Goal: Check status: Check status

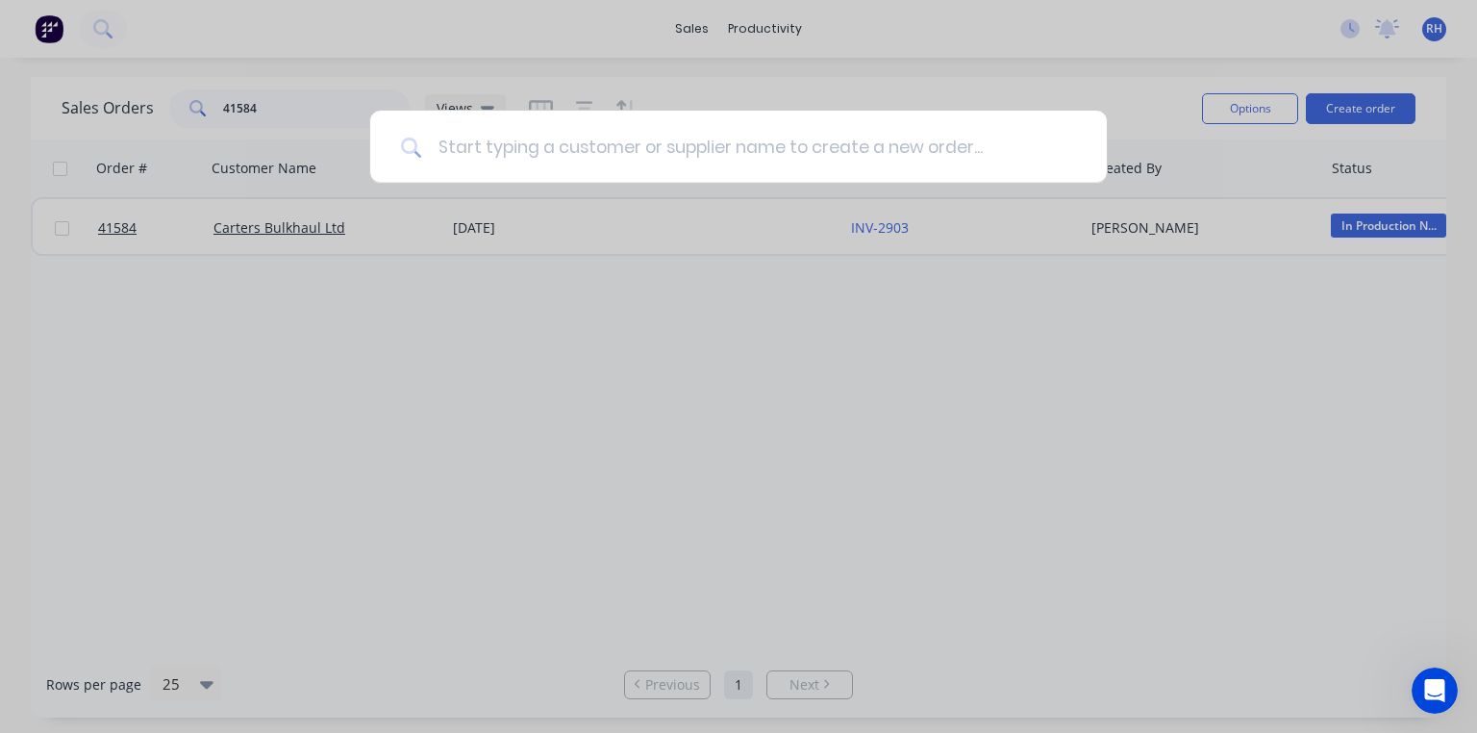
click at [601, 138] on input at bounding box center [749, 147] width 654 height 72
click at [504, 156] on input at bounding box center [749, 147] width 654 height 72
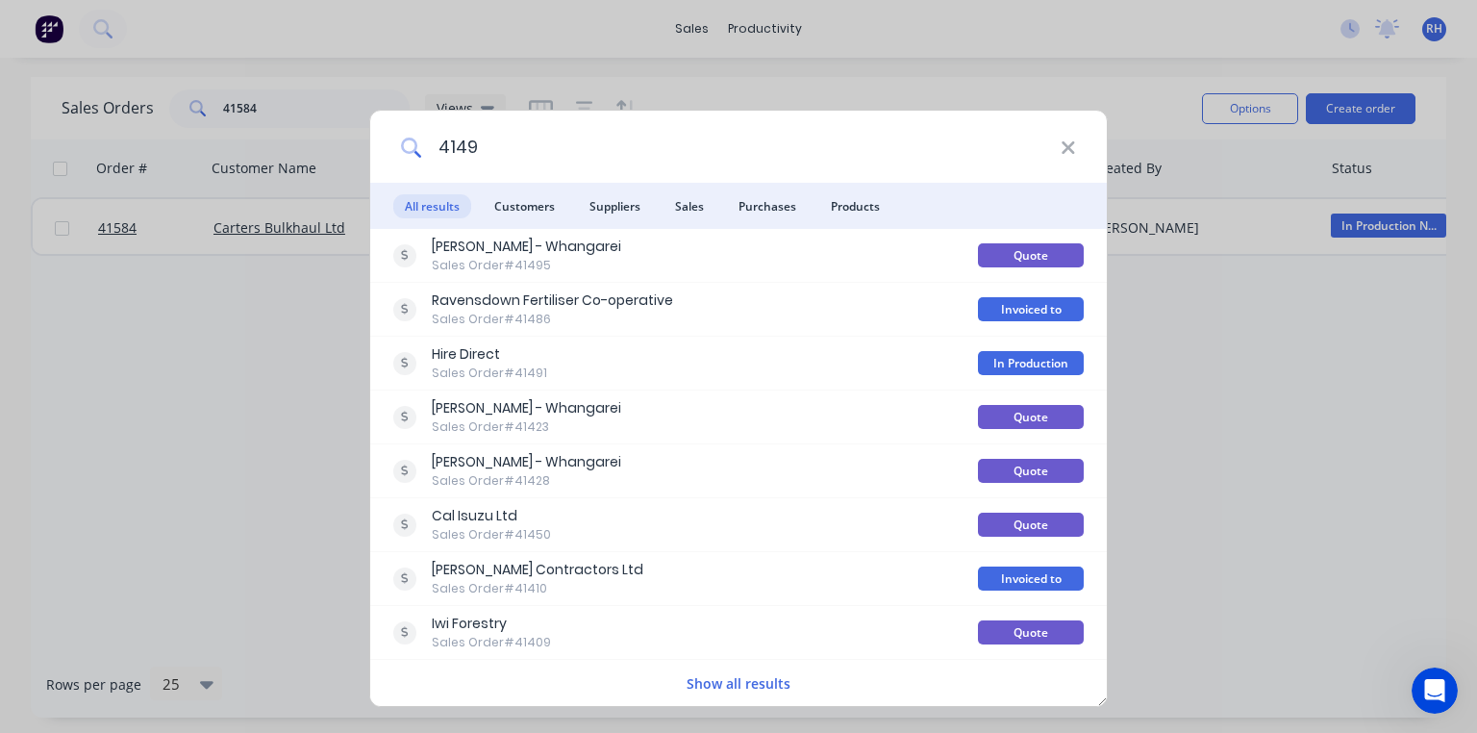
type input "41491"
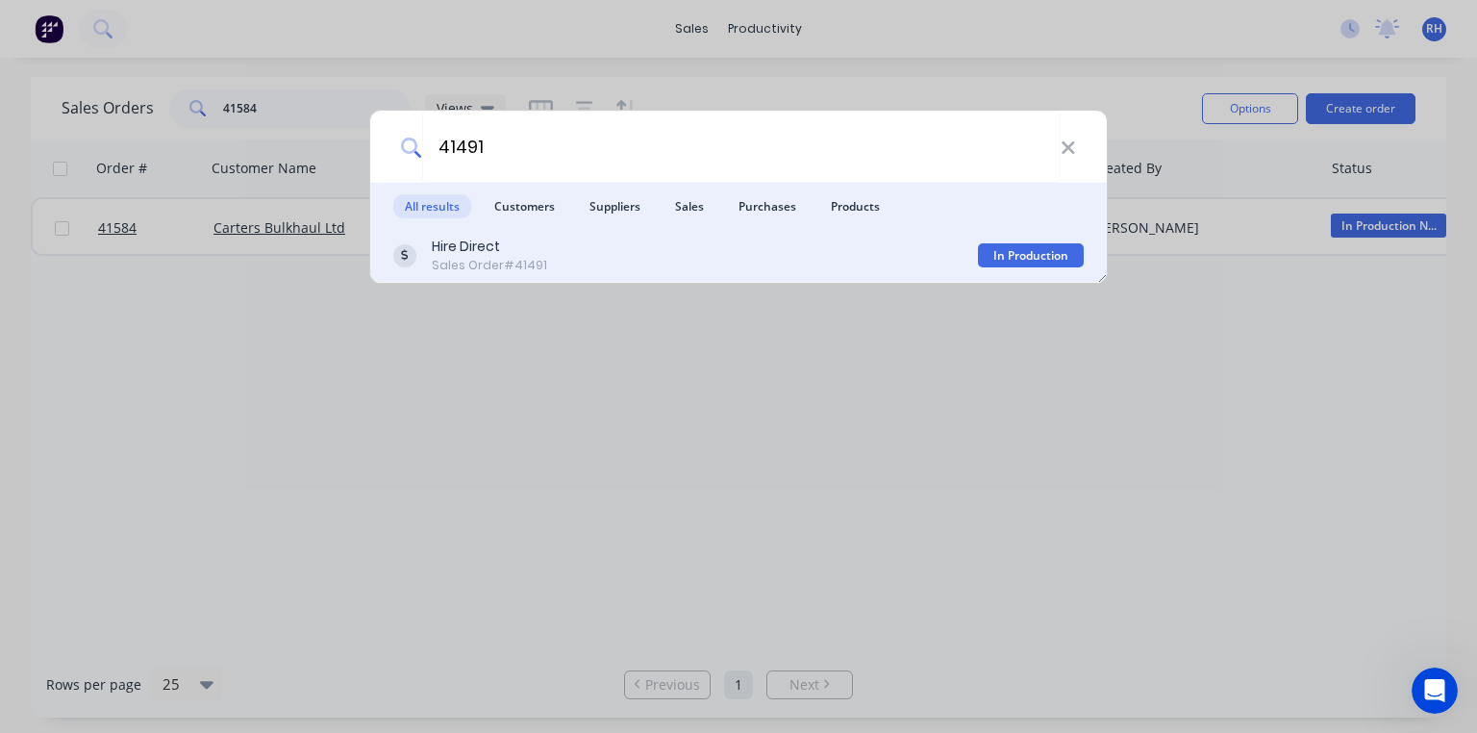
click at [469, 260] on div "Sales Order #41491" at bounding box center [489, 265] width 115 height 17
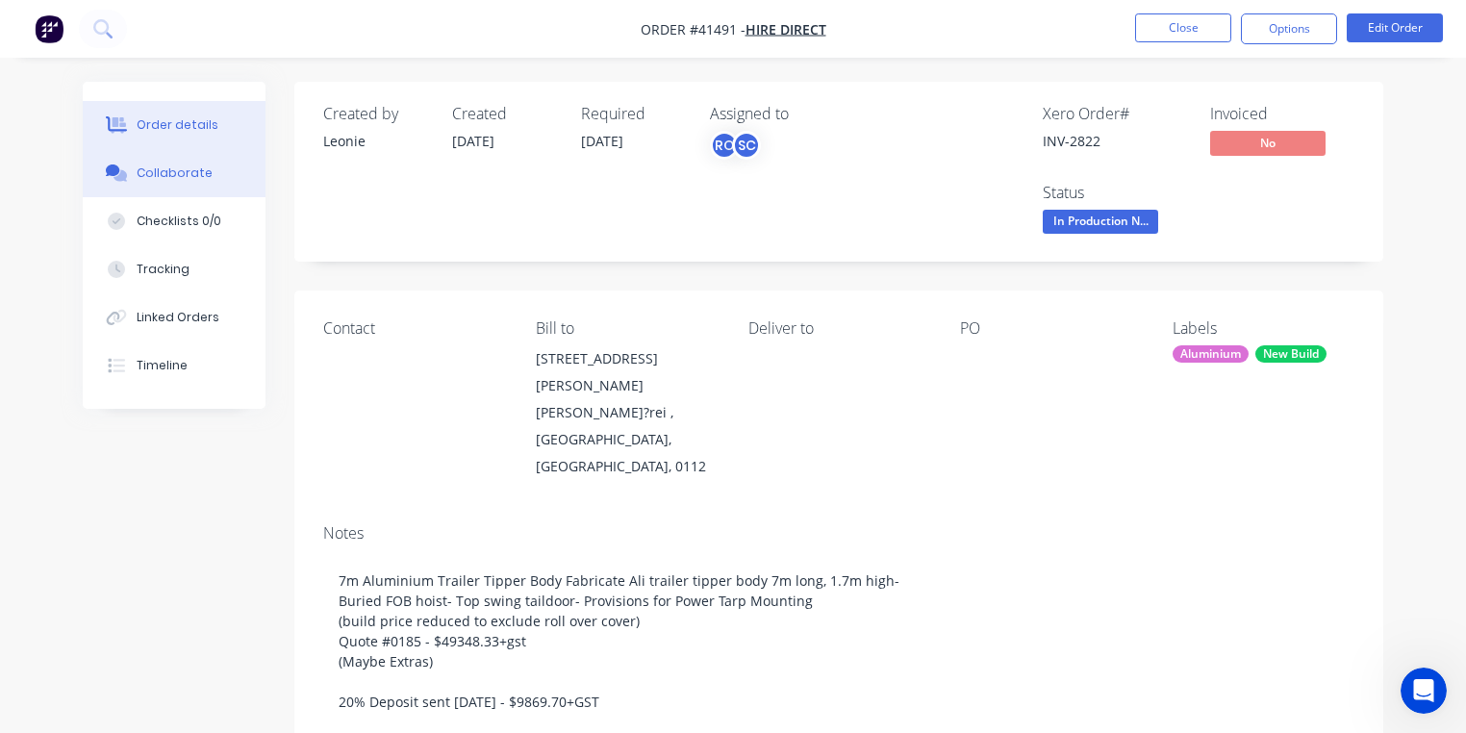
click at [182, 174] on div "Collaborate" at bounding box center [175, 172] width 76 height 17
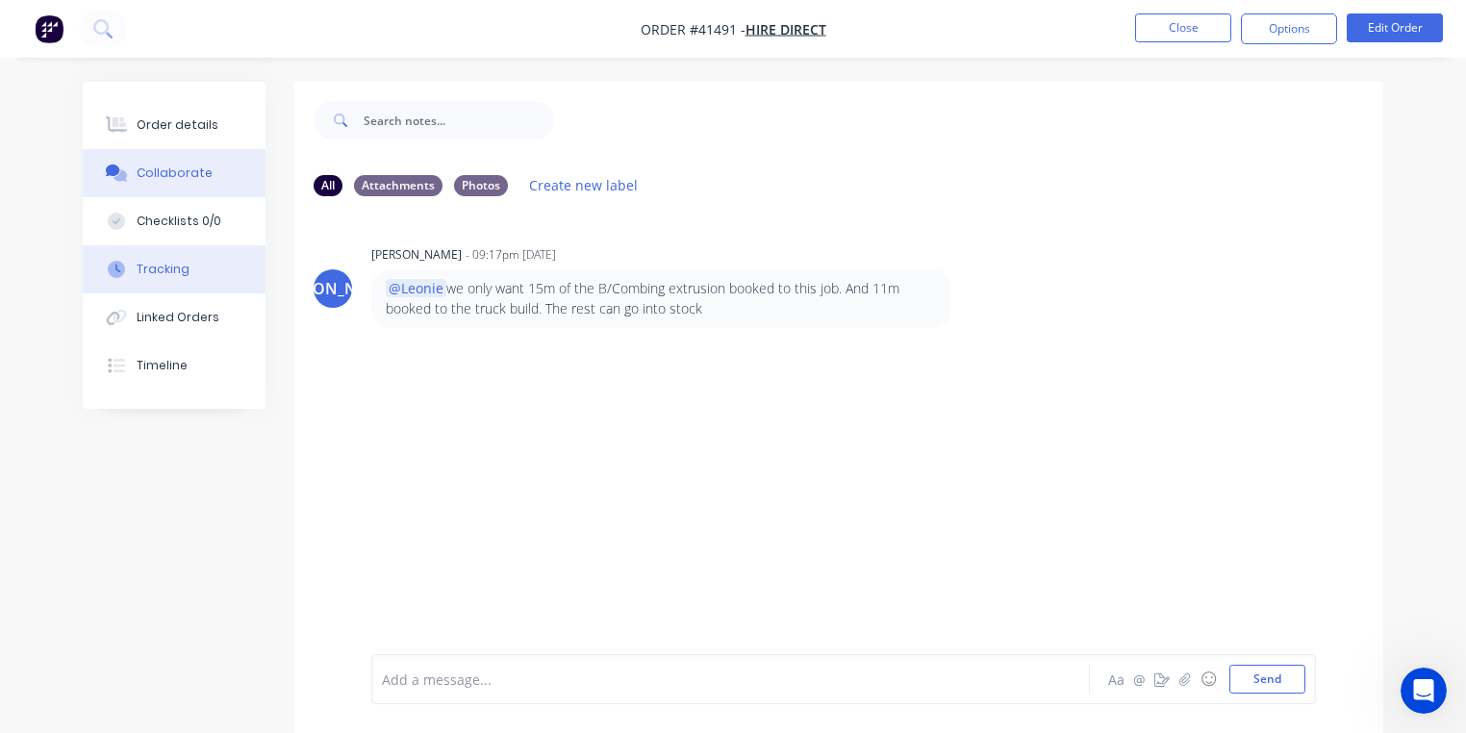
click at [160, 269] on div "Tracking" at bounding box center [163, 269] width 53 height 17
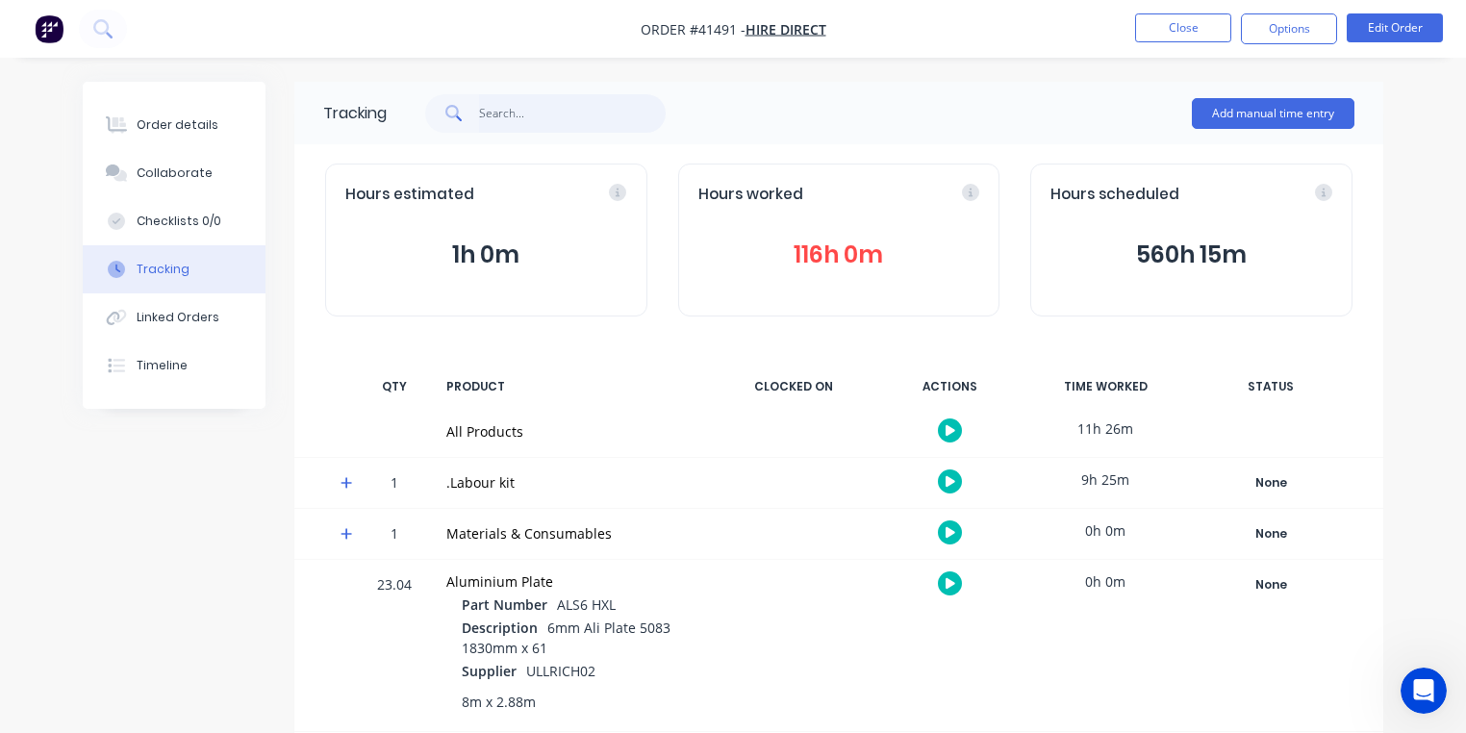
click at [522, 109] on input "text" at bounding box center [573, 113] width 188 height 38
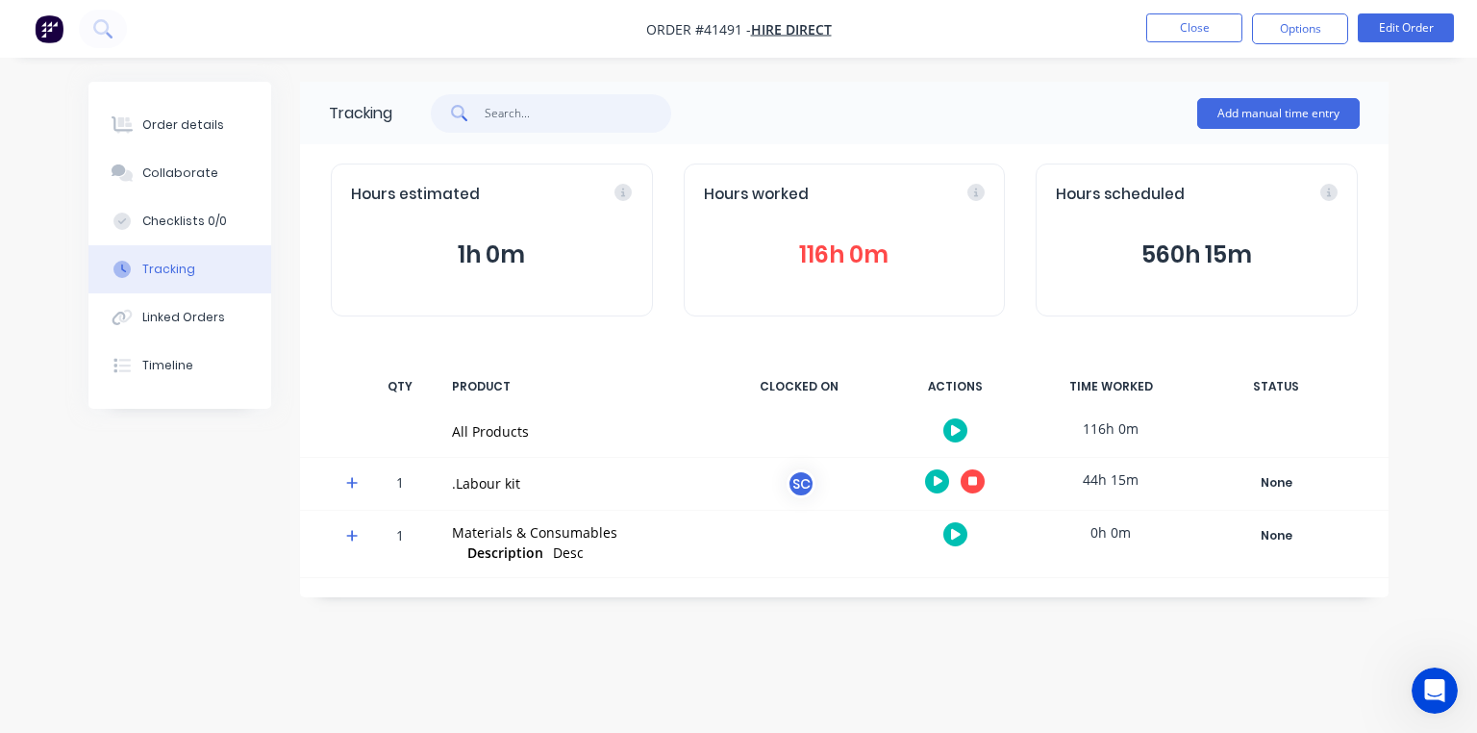
click at [508, 105] on input "text" at bounding box center [579, 113] width 188 height 38
click at [527, 117] on input "text" at bounding box center [579, 113] width 188 height 38
click at [542, 116] on input "text" at bounding box center [579, 113] width 188 height 38
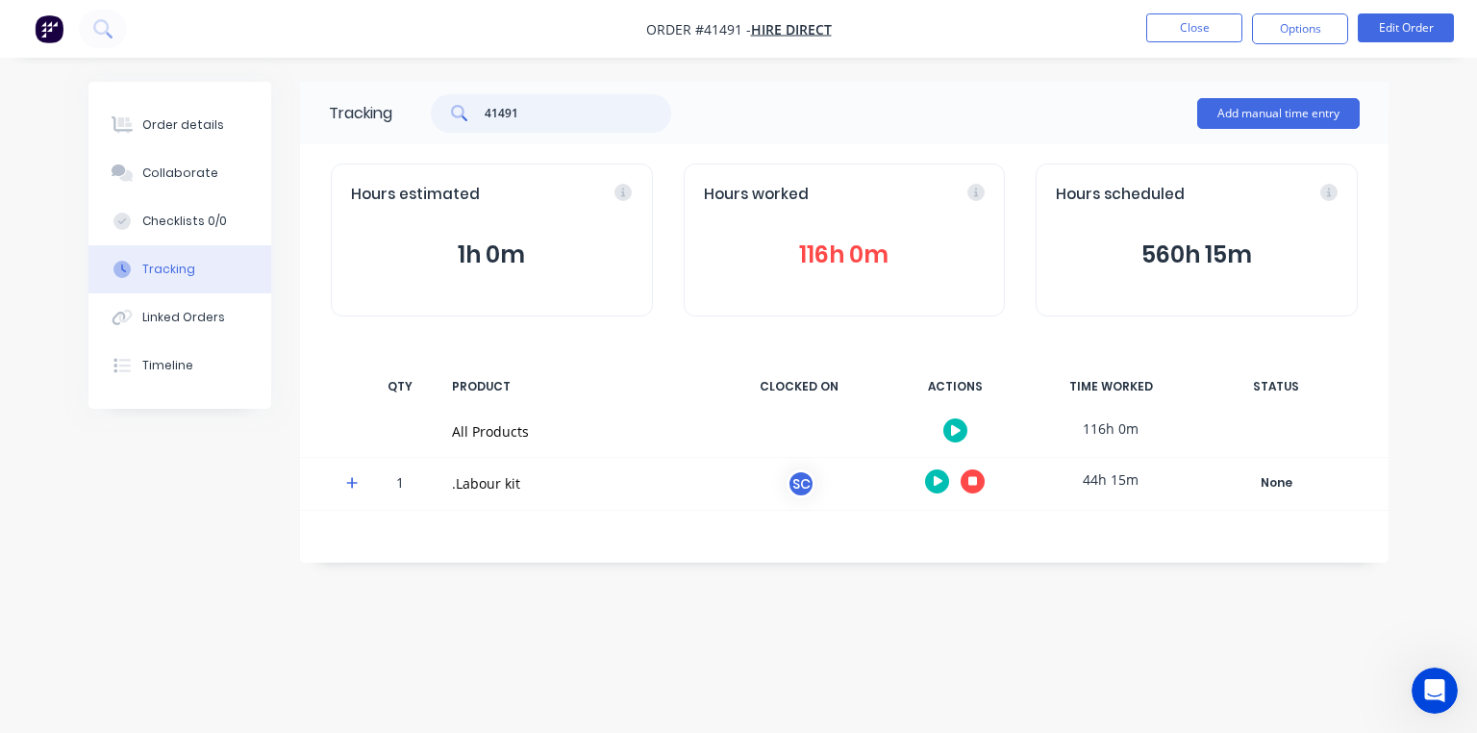
click at [538, 115] on input "41491" at bounding box center [579, 113] width 188 height 38
type input "4"
click at [532, 112] on input "41491" at bounding box center [579, 113] width 188 height 38
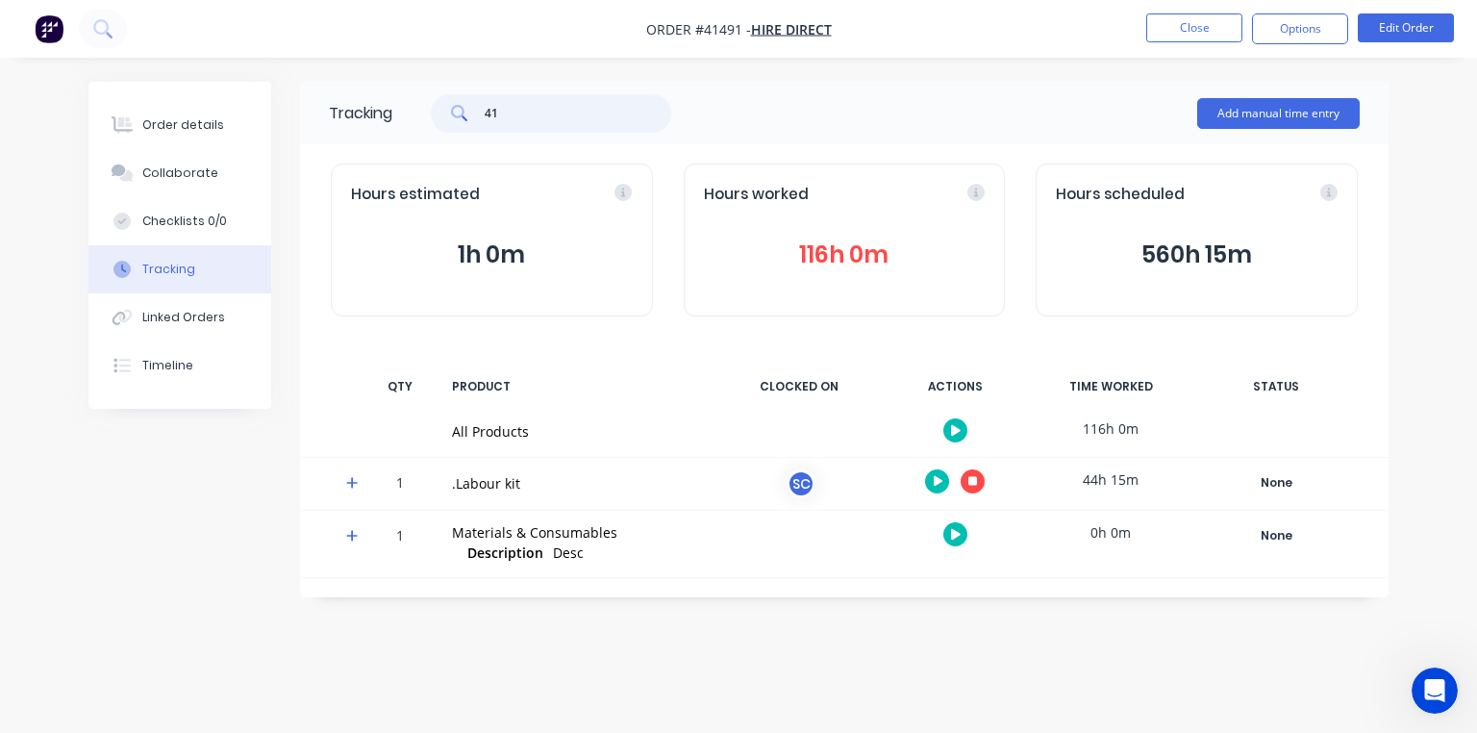
type input "4"
click at [174, 127] on div "Order details" at bounding box center [183, 124] width 82 height 17
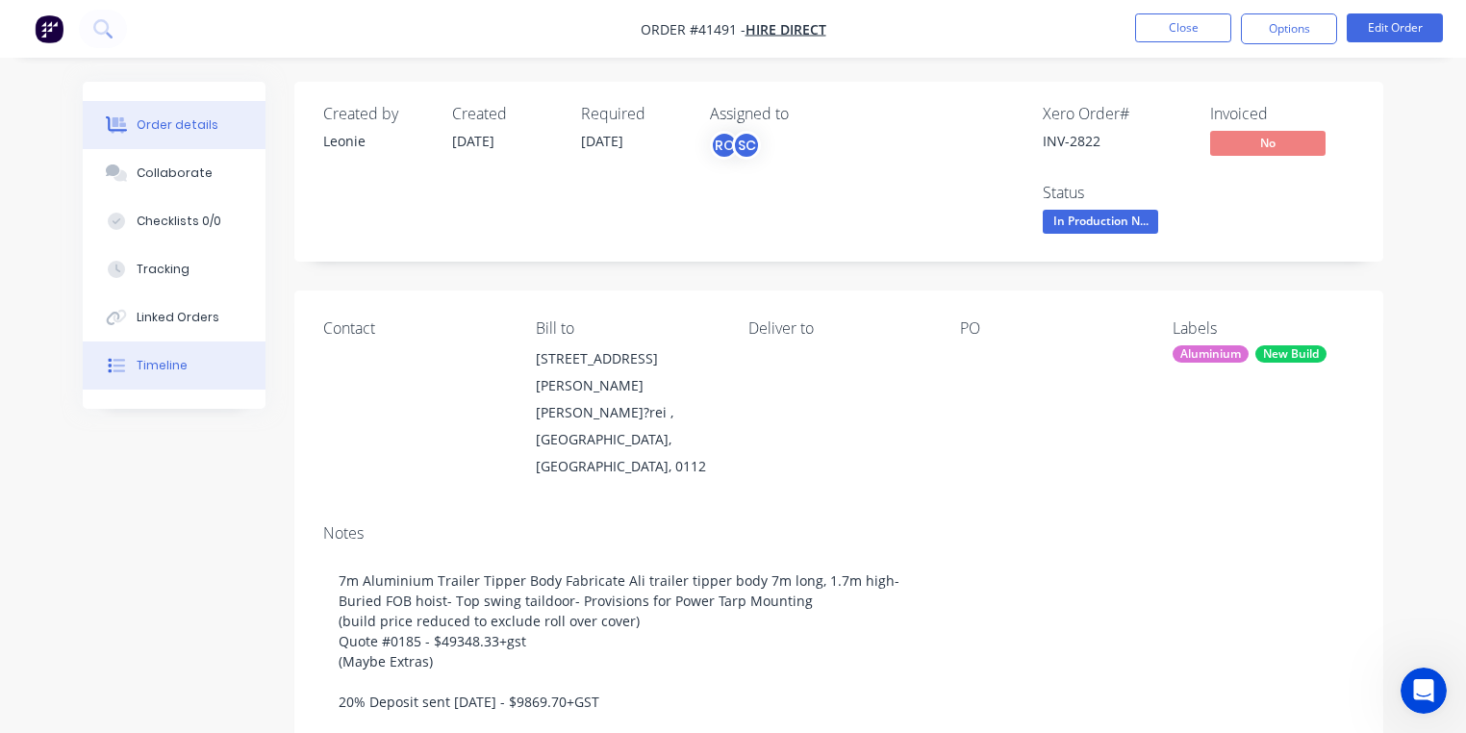
click at [158, 367] on div "Timeline" at bounding box center [162, 365] width 51 height 17
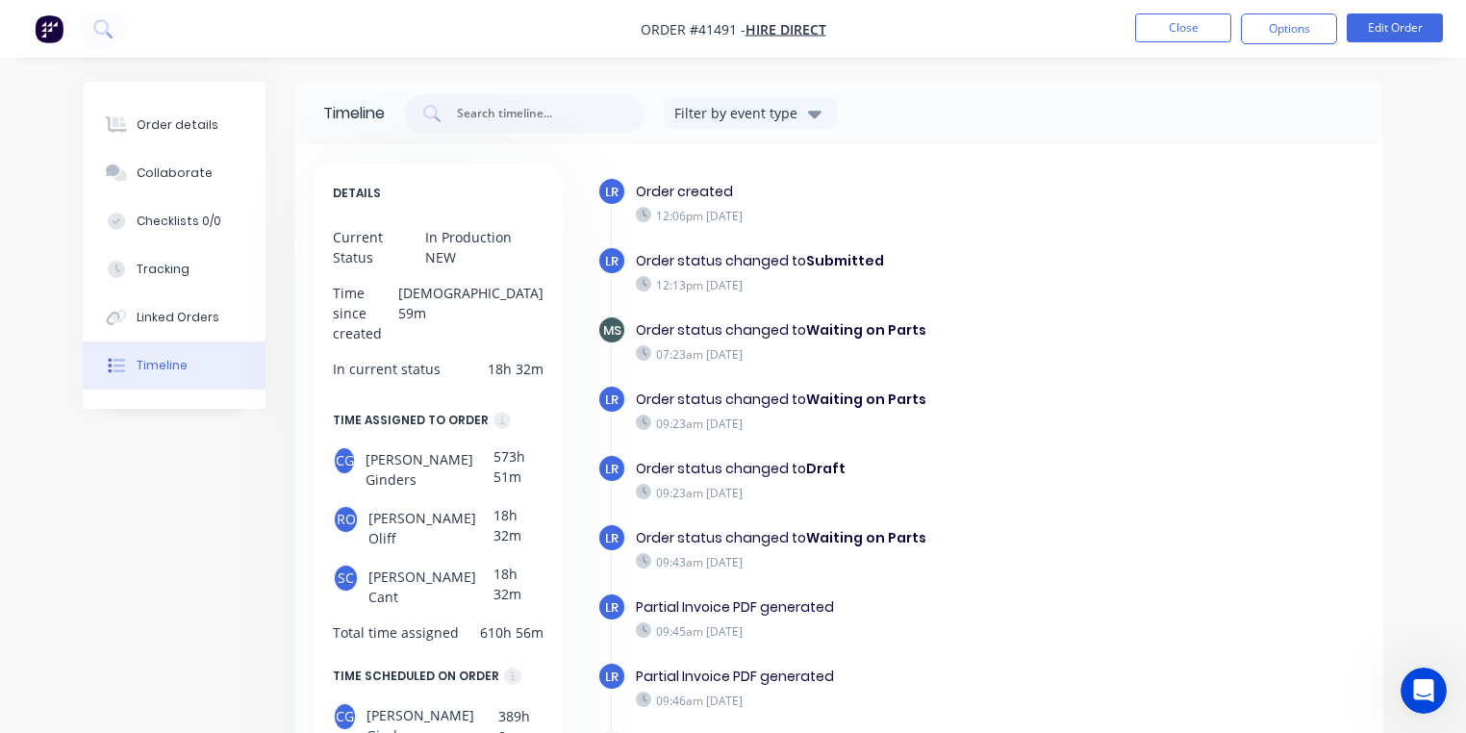
click at [50, 36] on img "button" at bounding box center [49, 28] width 29 height 29
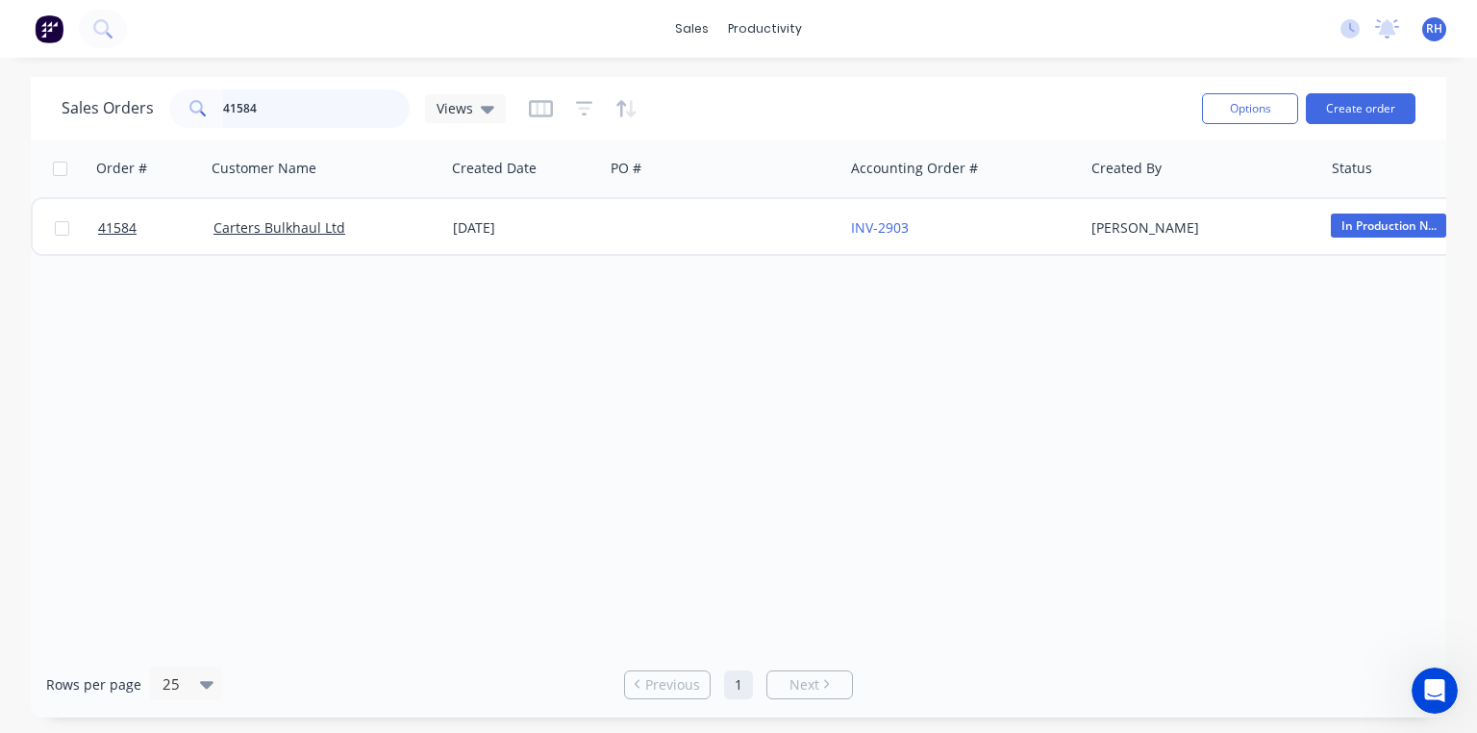
click at [287, 115] on input "41584" at bounding box center [317, 108] width 188 height 38
click at [288, 115] on input "41584" at bounding box center [317, 108] width 188 height 38
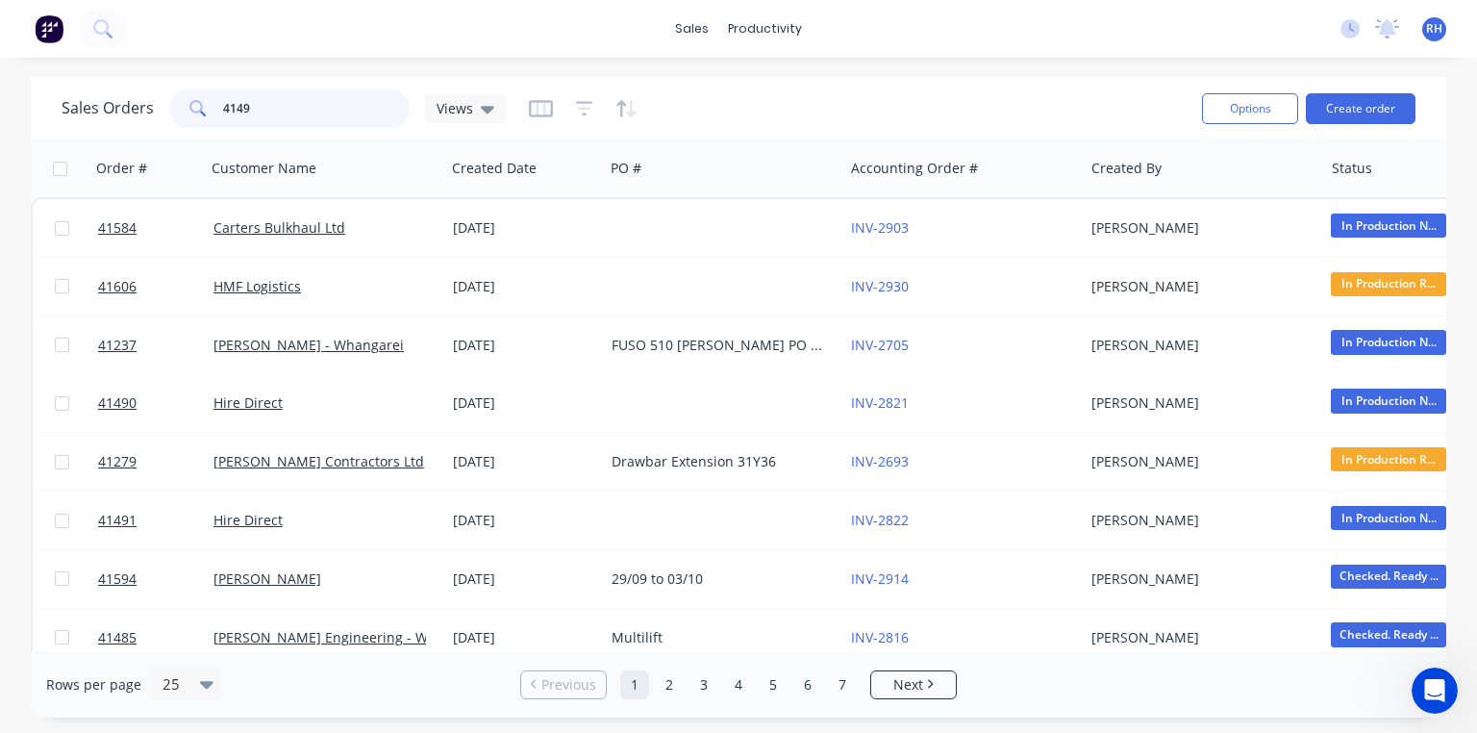
type input "41491"
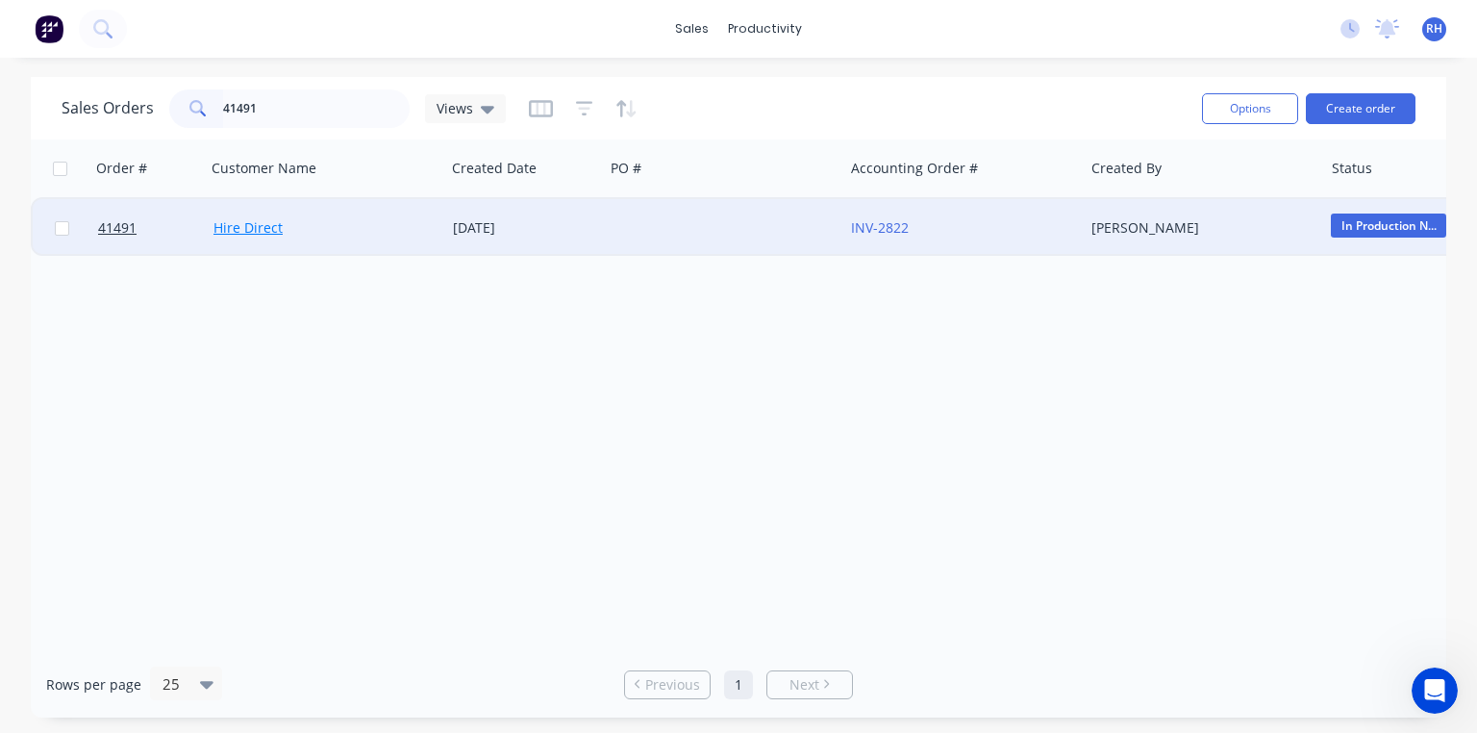
click at [251, 227] on link "Hire Direct" at bounding box center [247, 227] width 69 height 18
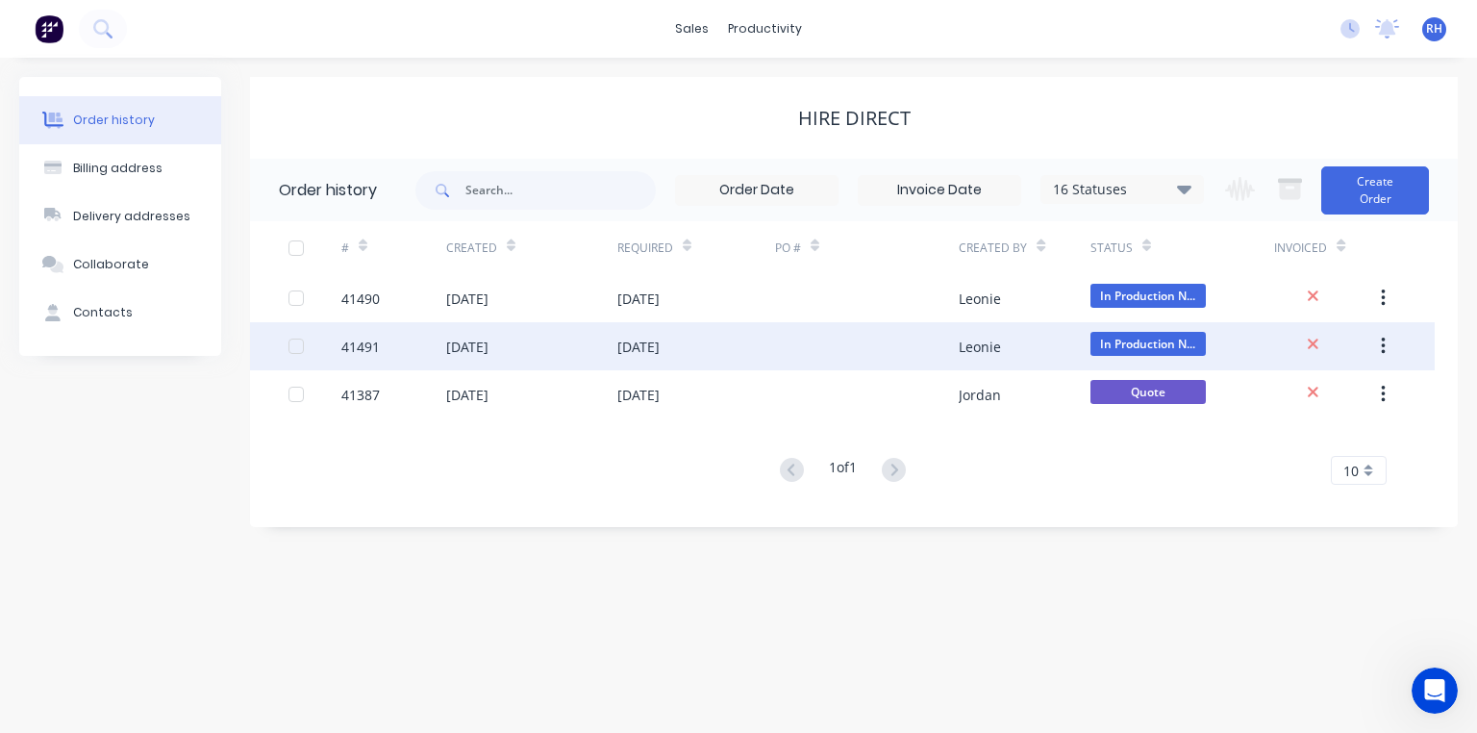
click at [1116, 348] on span "In Production N..." at bounding box center [1148, 344] width 115 height 24
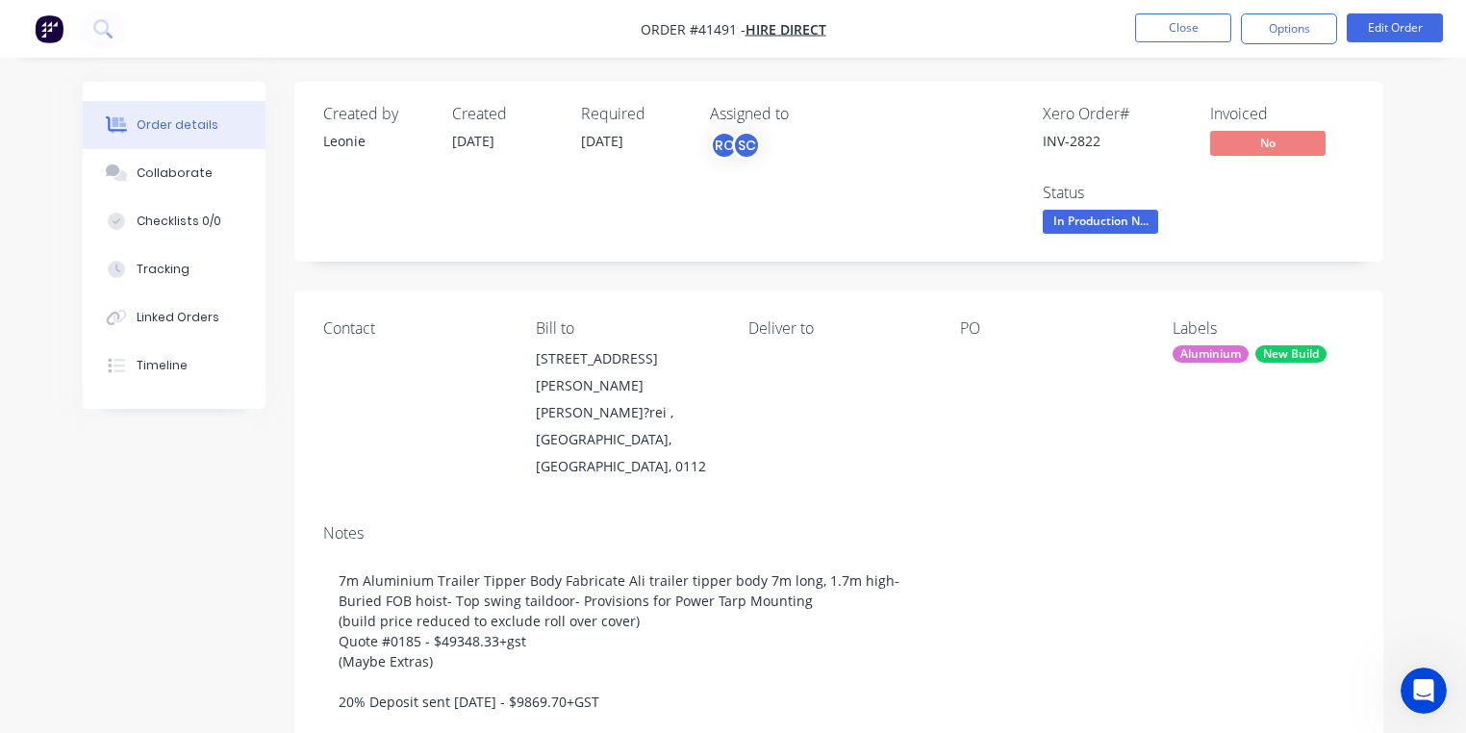
click at [727, 143] on div "RO" at bounding box center [724, 145] width 29 height 29
click at [285, 280] on div "Order details Collaborate Checklists 0/0 Tracking Linked Orders Timeline" at bounding box center [189, 245] width 212 height 327
click at [170, 175] on div "Collaborate" at bounding box center [175, 172] width 76 height 17
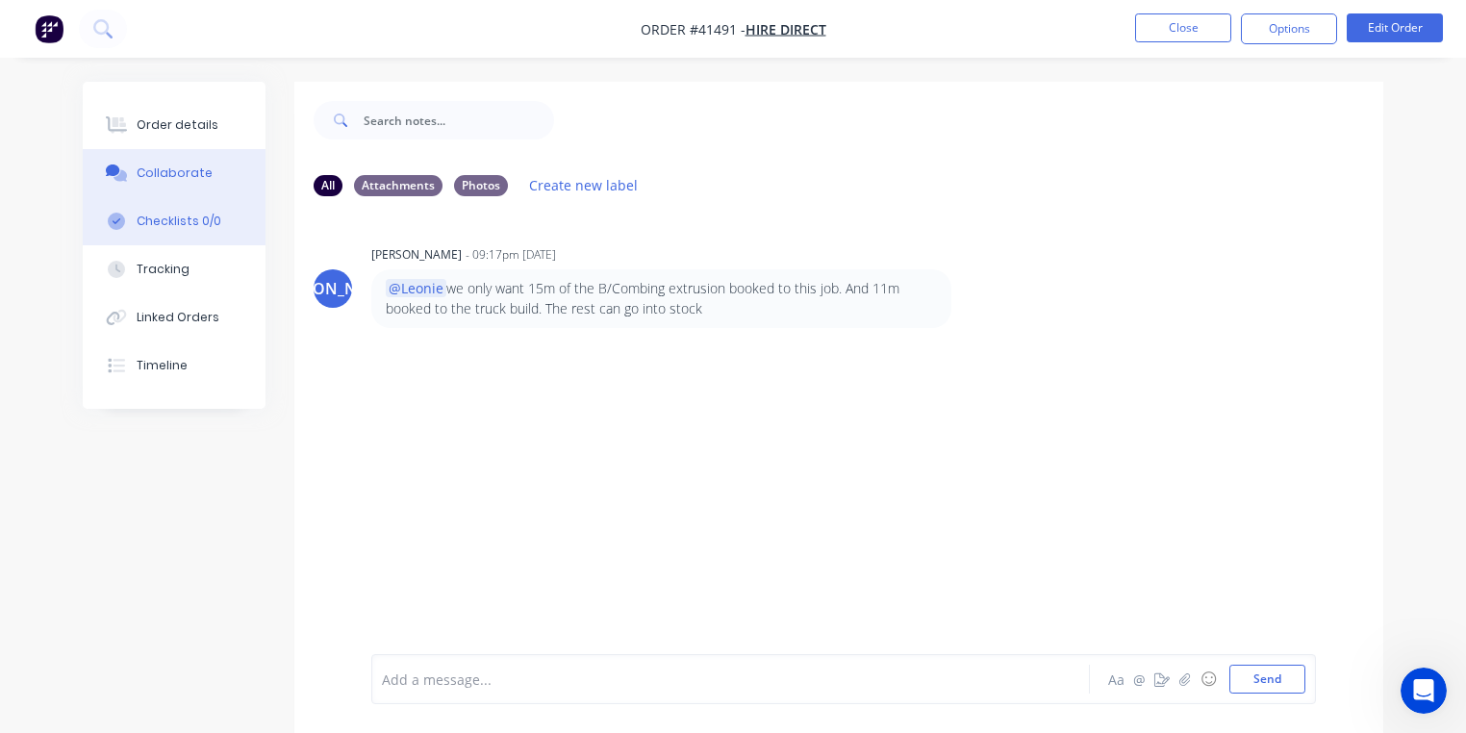
click at [175, 227] on div "Checklists 0/0" at bounding box center [179, 221] width 85 height 17
type textarea "x"
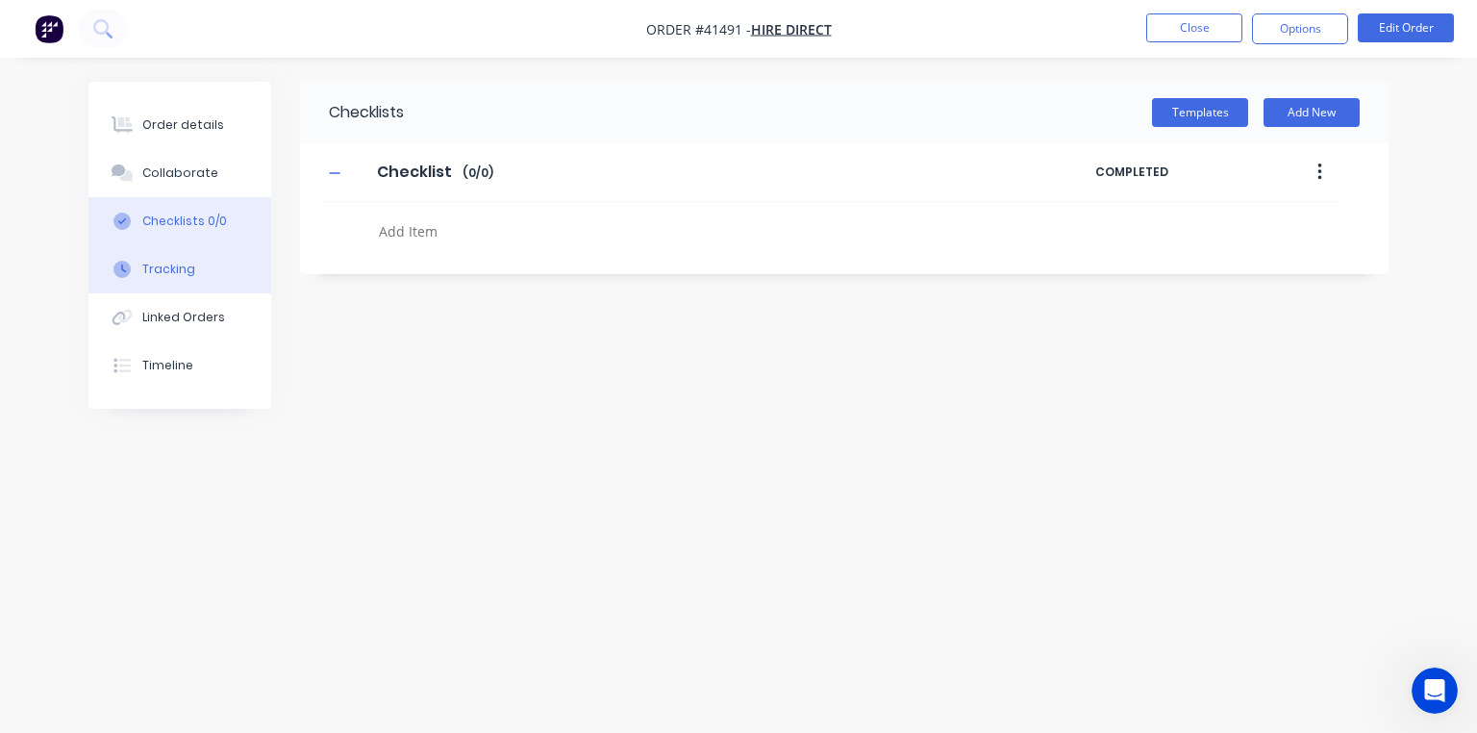
click at [172, 277] on div "Tracking" at bounding box center [168, 269] width 53 height 17
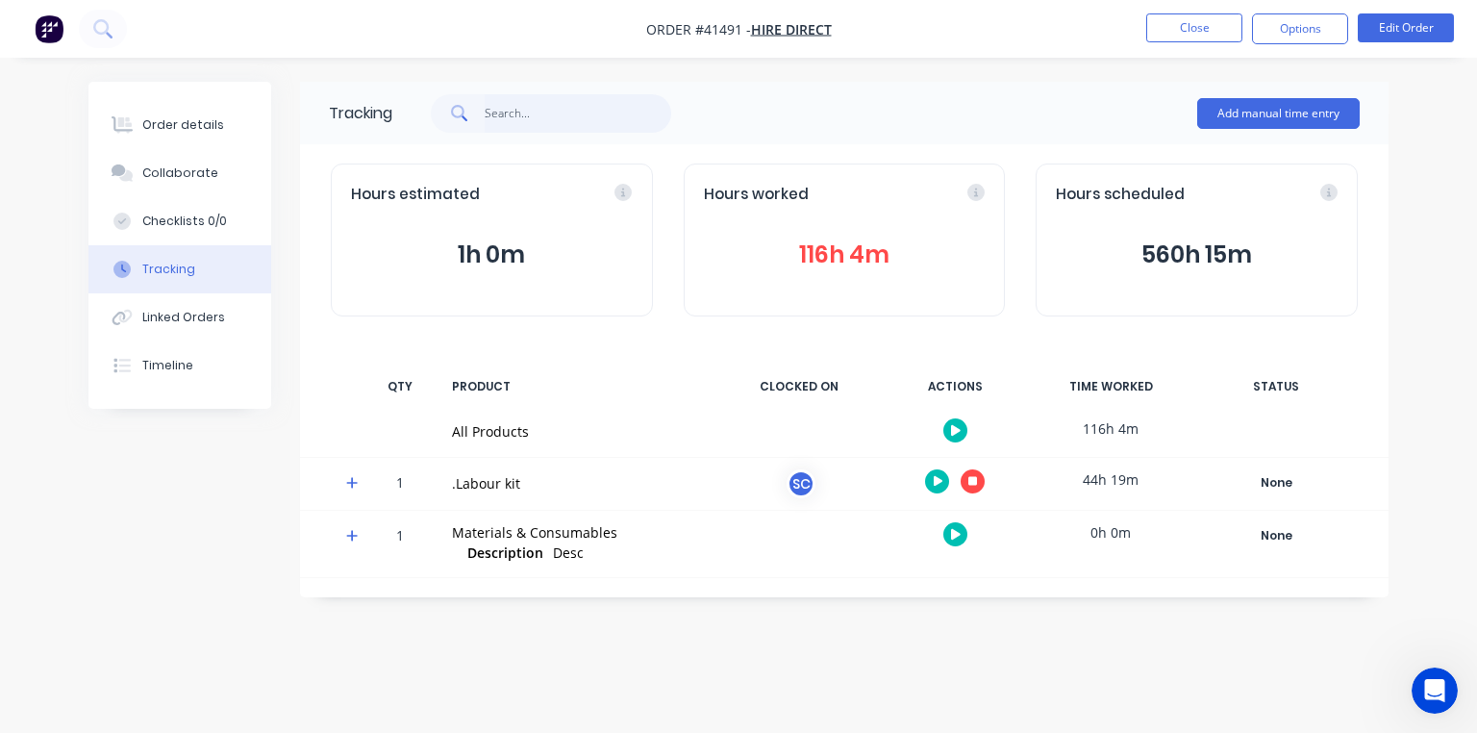
click at [501, 114] on input "text" at bounding box center [579, 113] width 188 height 38
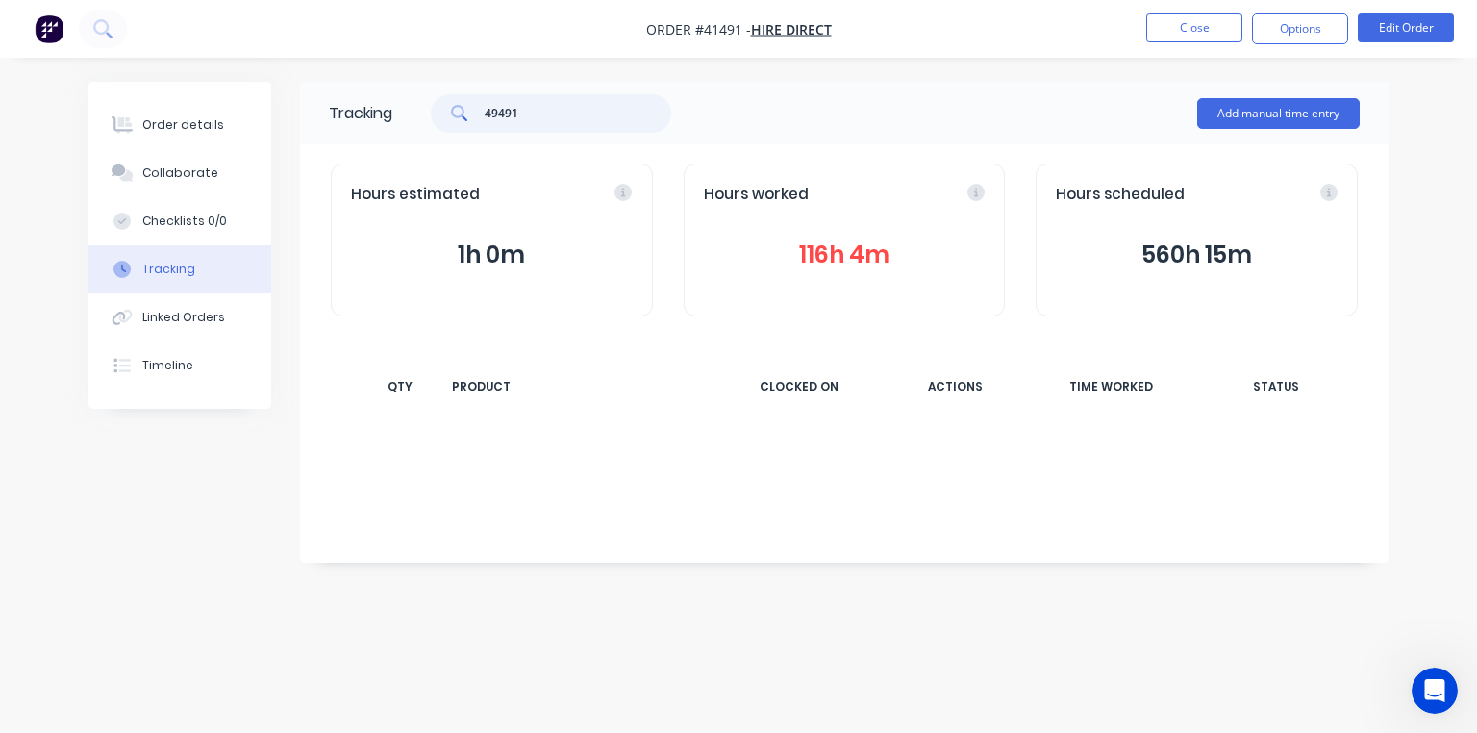
type input "49491"
click at [1273, 115] on button "Add manual time entry" at bounding box center [1278, 113] width 163 height 31
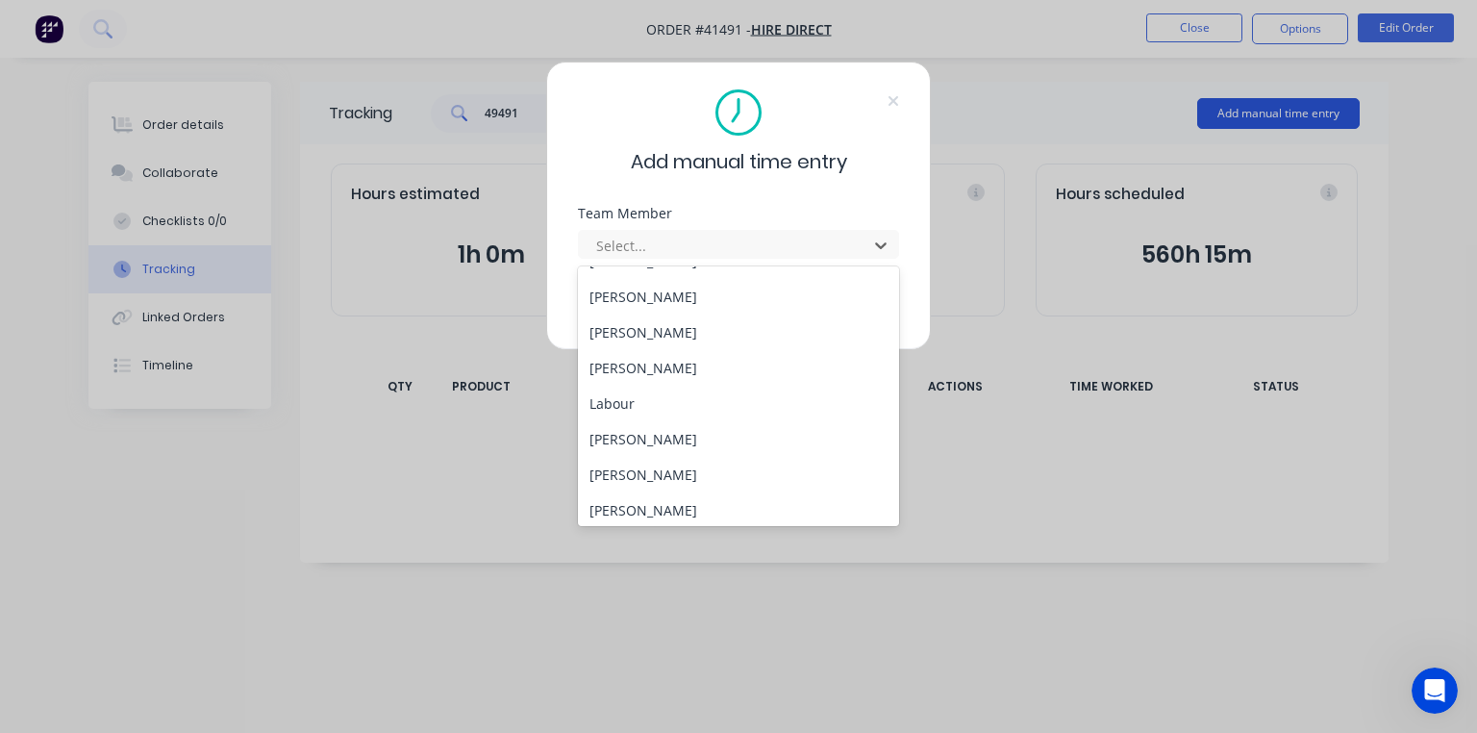
scroll to position [135, 0]
click at [662, 477] on div "[PERSON_NAME]" at bounding box center [738, 474] width 321 height 36
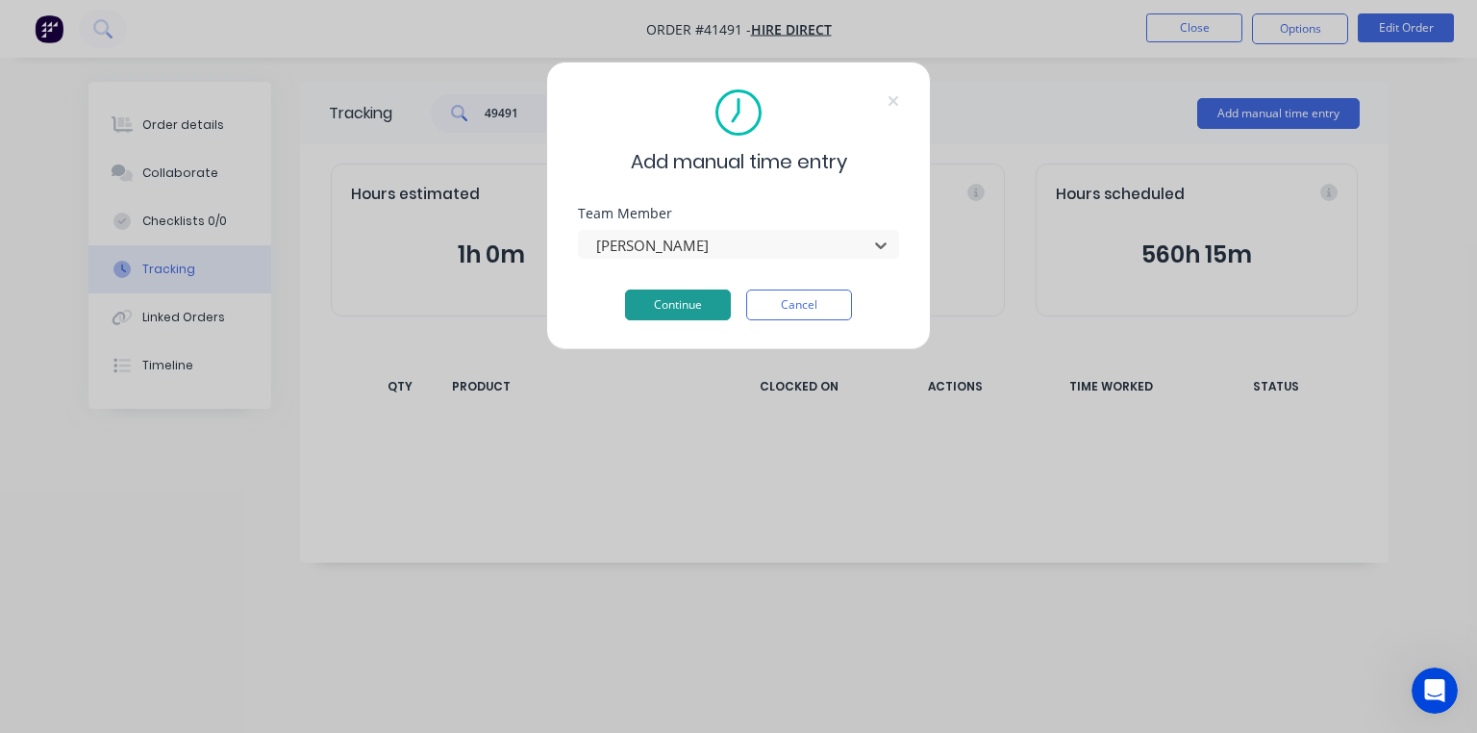
click at [669, 313] on button "Continue" at bounding box center [678, 304] width 106 height 31
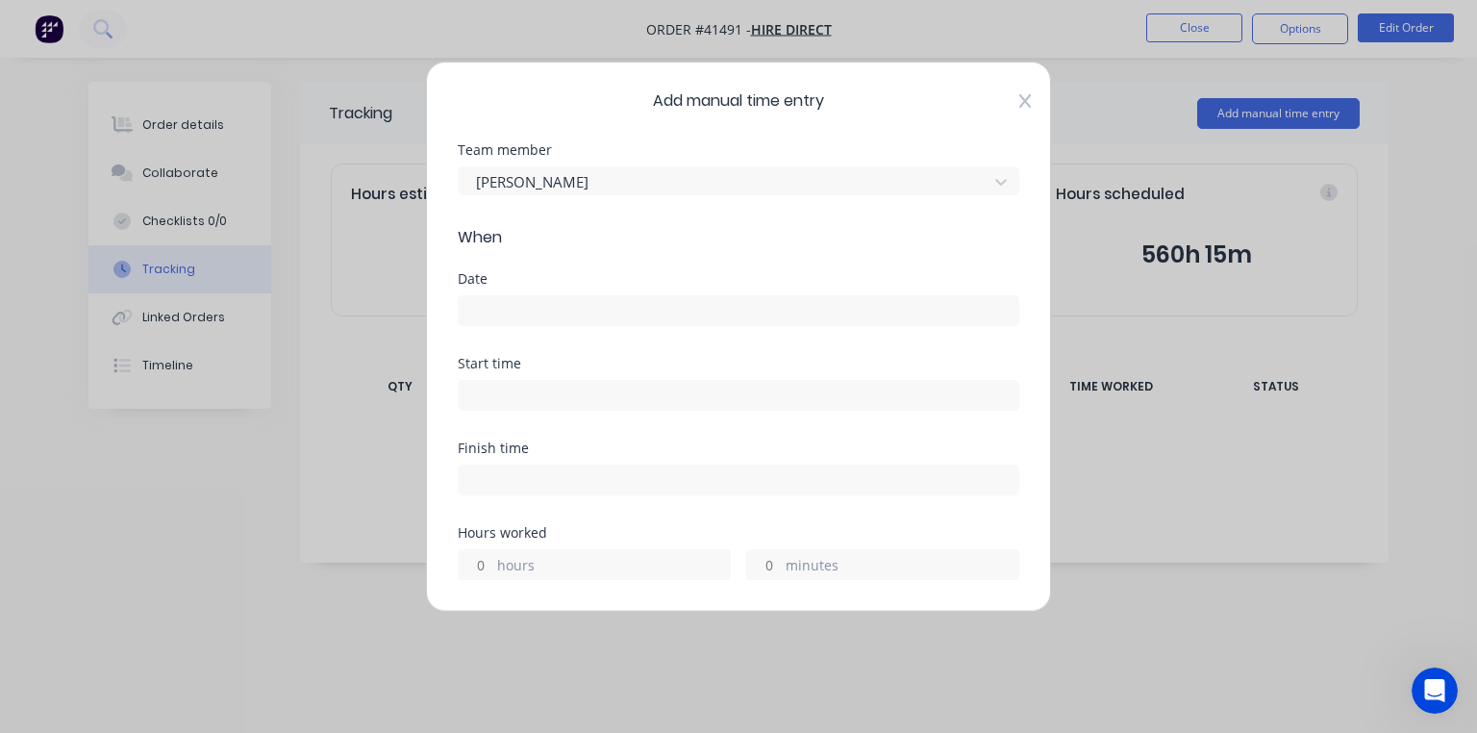
click at [1019, 106] on icon at bounding box center [1025, 100] width 12 height 15
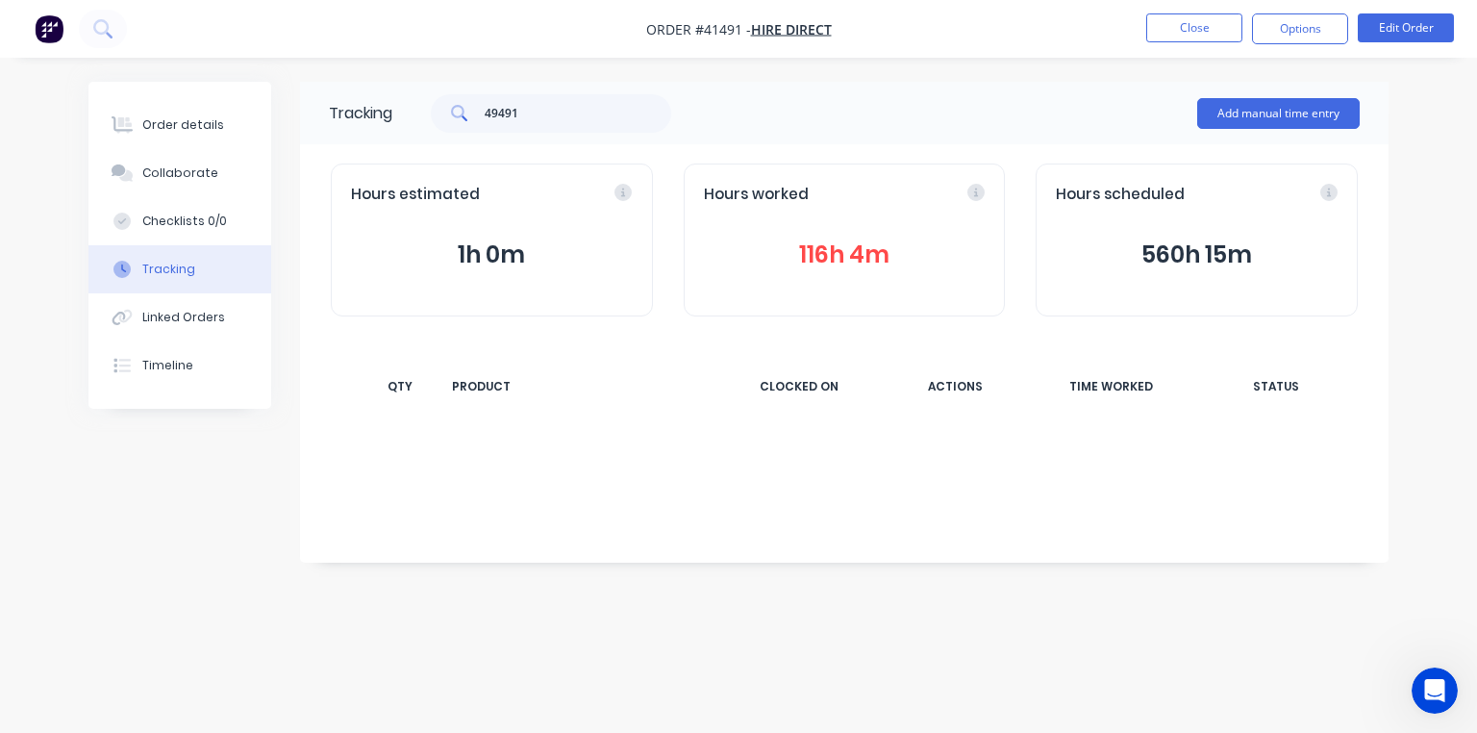
click at [798, 383] on div "CLOCKED ON" at bounding box center [799, 386] width 144 height 40
click at [790, 33] on span "Hire Direct" at bounding box center [791, 29] width 81 height 18
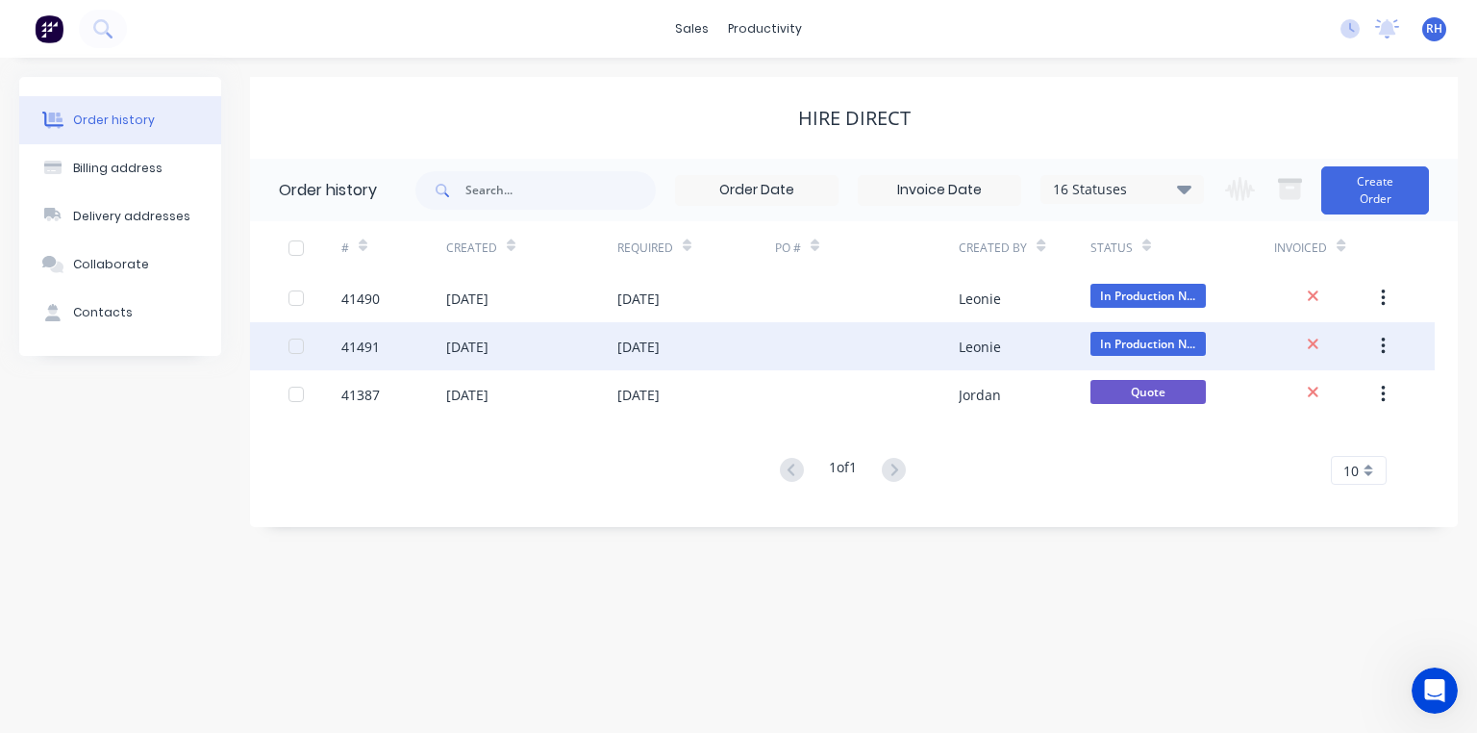
click at [352, 349] on div "41491" at bounding box center [360, 347] width 38 height 20
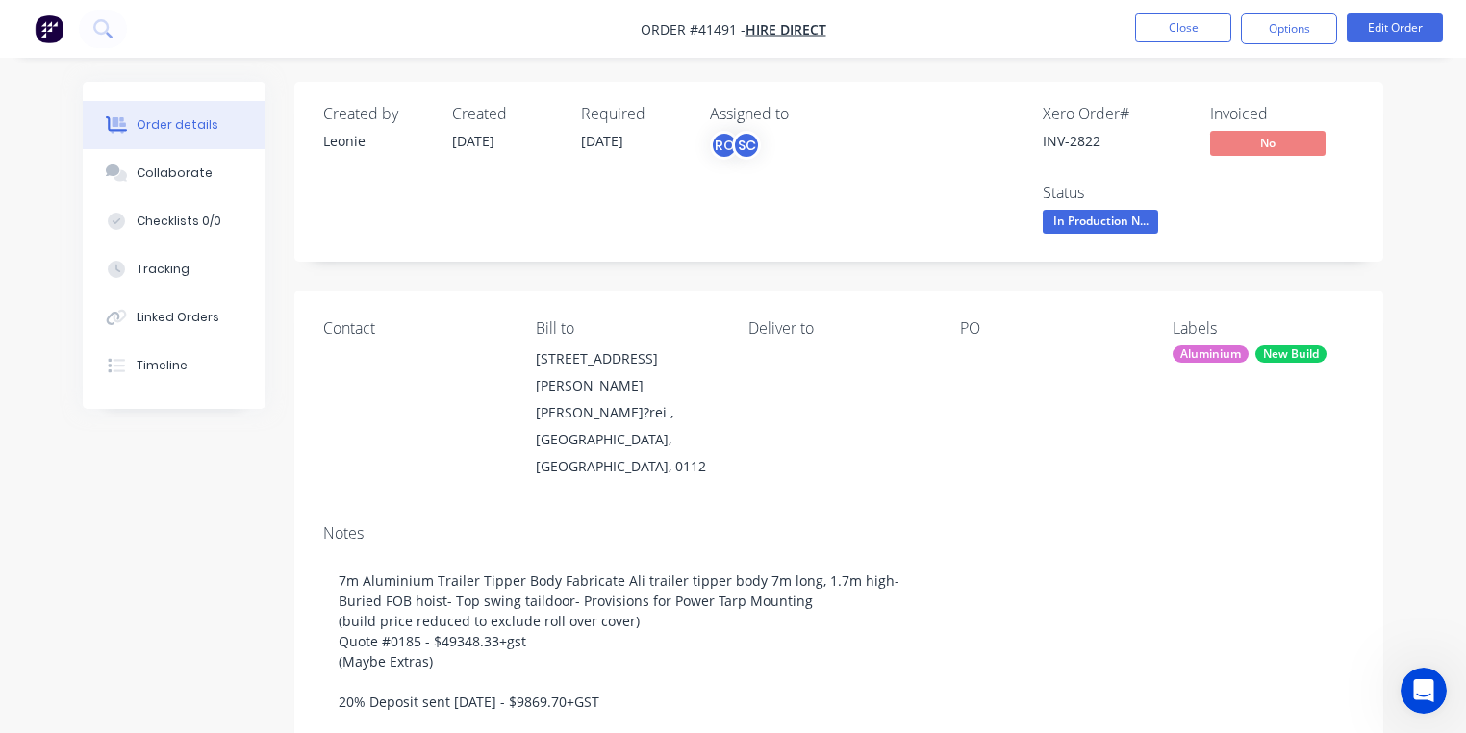
click at [1078, 223] on span "In Production N..." at bounding box center [1099, 222] width 115 height 24
click at [1242, 218] on div "Xero Order # INV-2822 Invoiced No Status In Production N..." at bounding box center [1128, 172] width 452 height 134
click at [149, 379] on button "Timeline" at bounding box center [174, 365] width 183 height 48
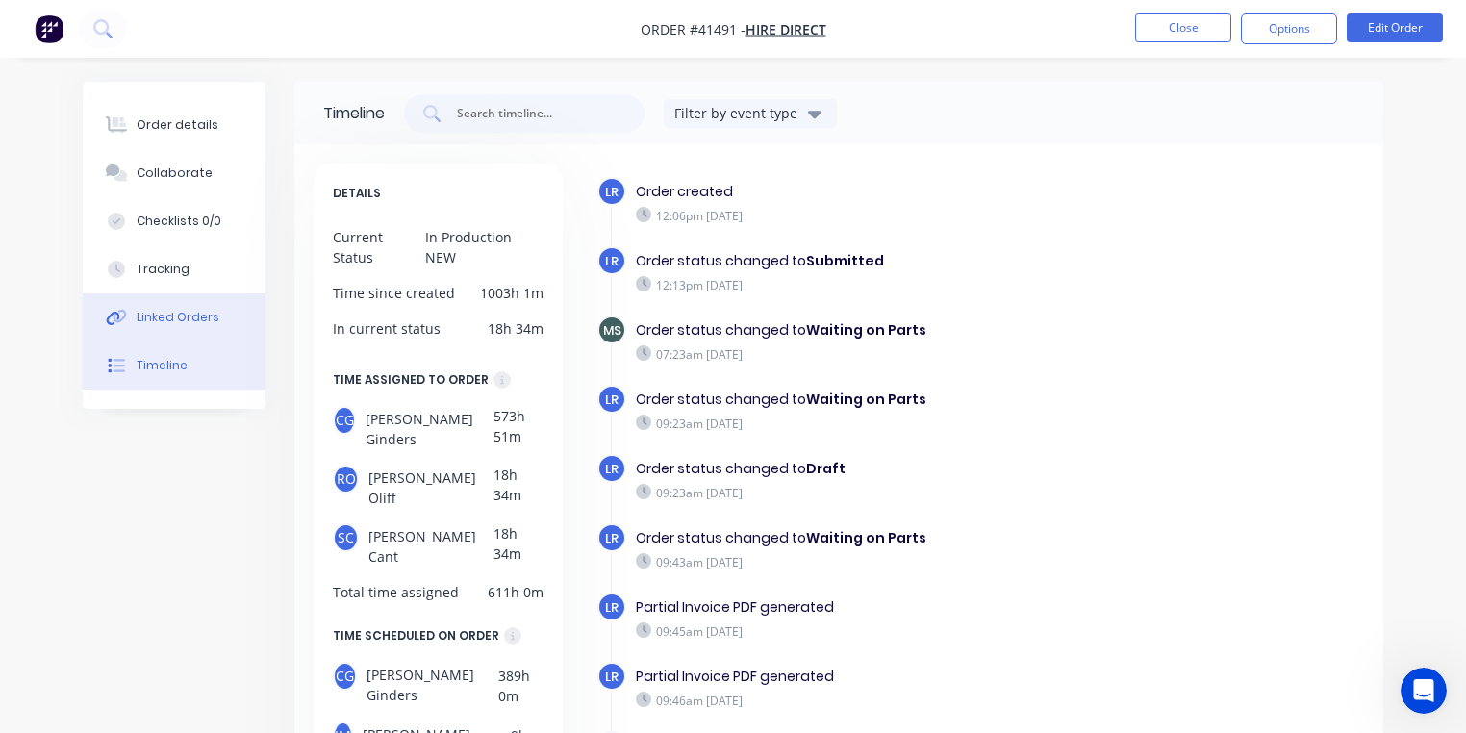
click at [158, 314] on div "Linked Orders" at bounding box center [178, 317] width 83 height 17
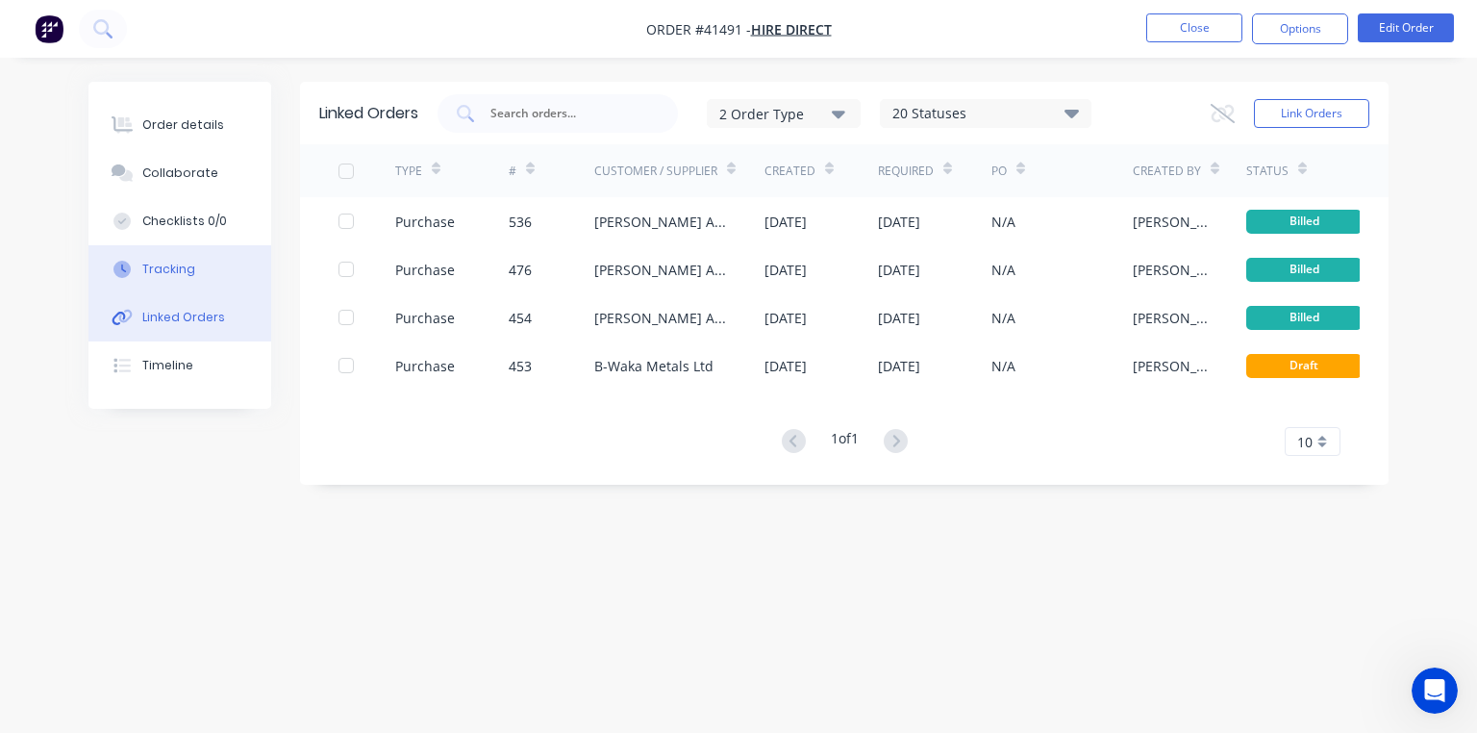
click at [161, 271] on div "Tracking" at bounding box center [168, 269] width 53 height 17
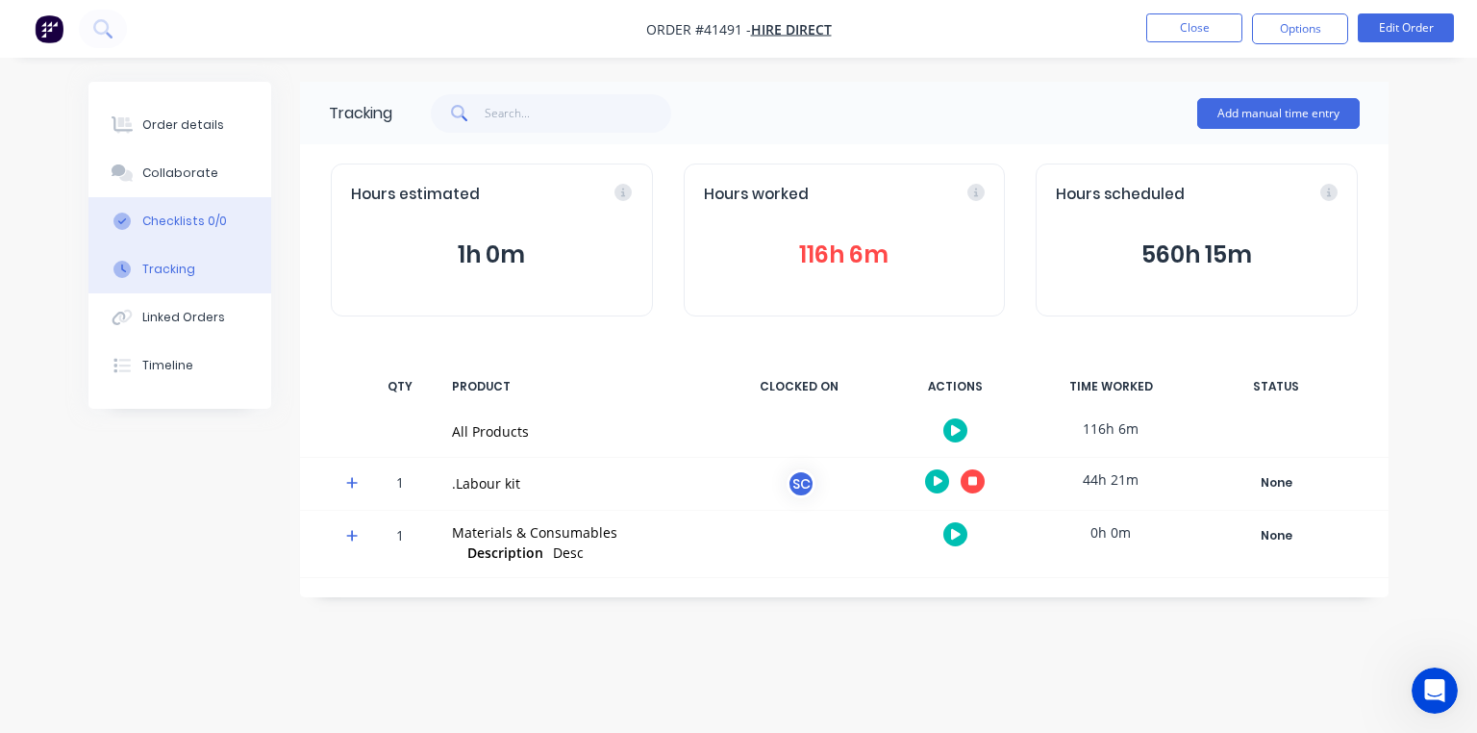
click at [164, 242] on button "Checklists 0/0" at bounding box center [179, 221] width 183 height 48
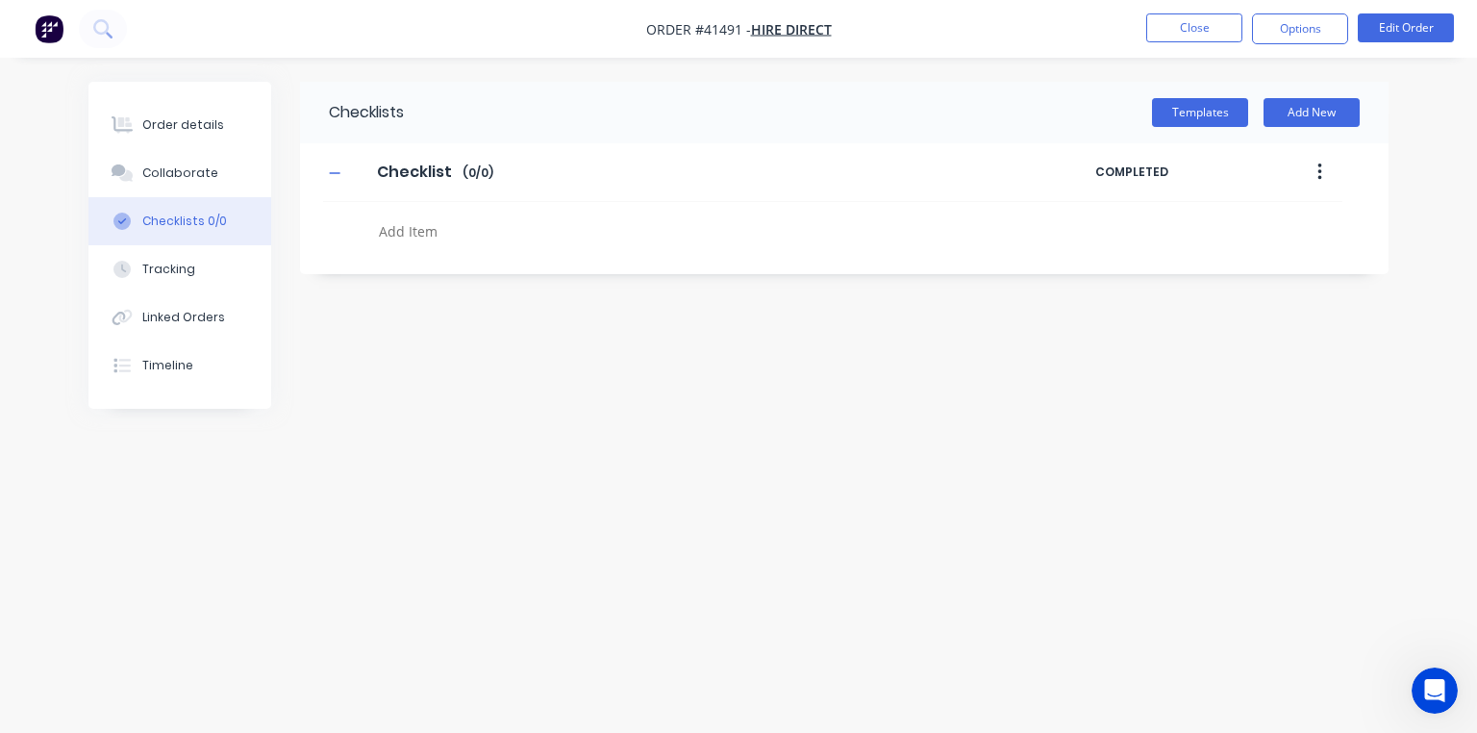
type textarea "x"
click at [208, 146] on button "Order details" at bounding box center [179, 125] width 183 height 48
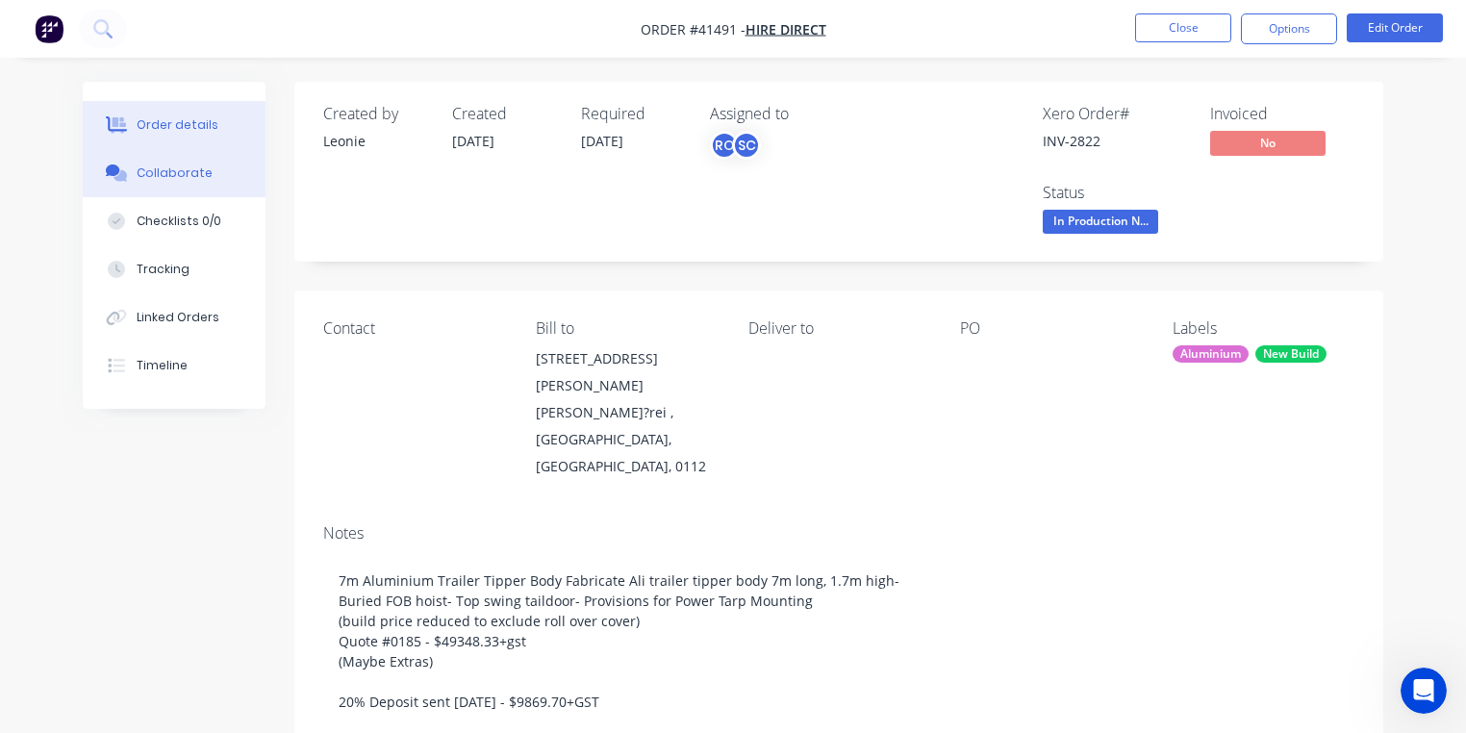
click at [192, 177] on div "Collaborate" at bounding box center [175, 172] width 76 height 17
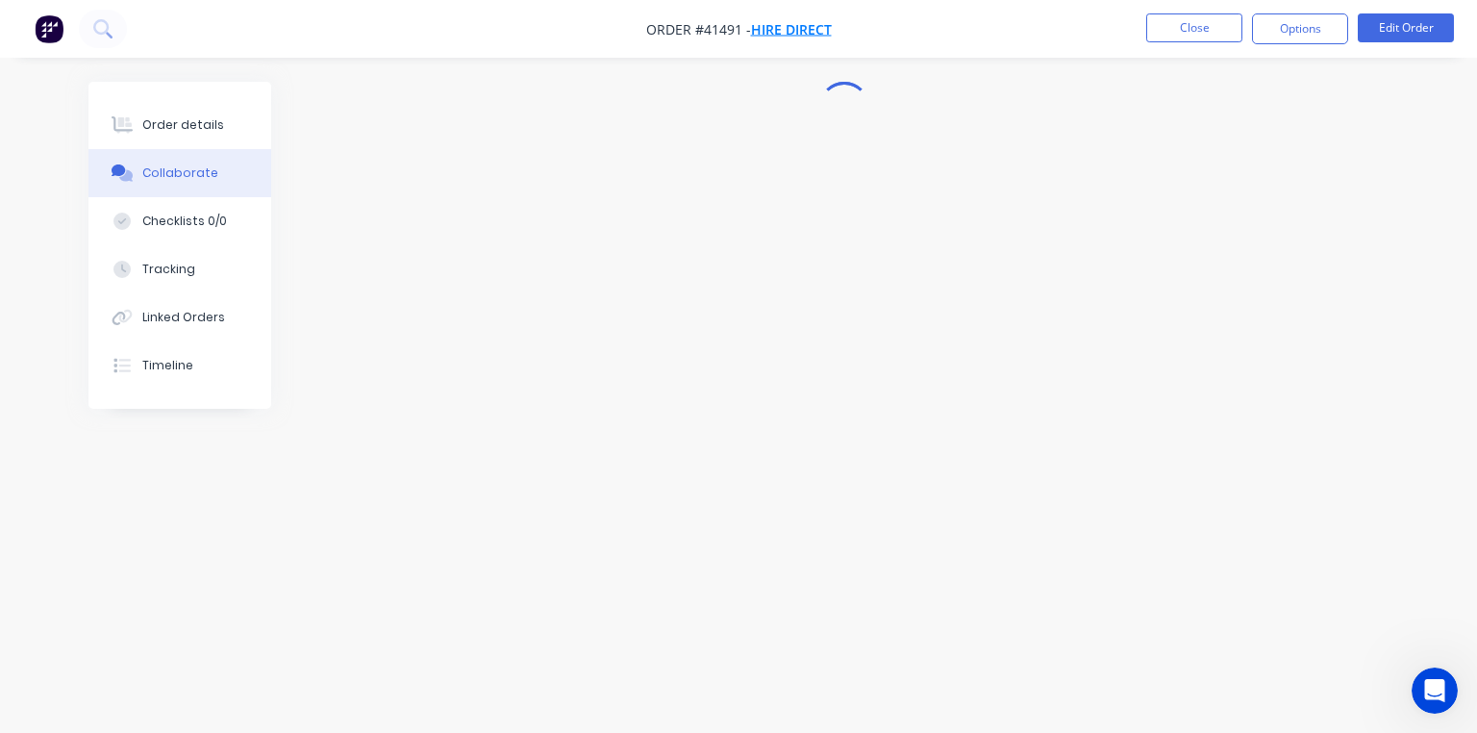
click at [794, 37] on span "Hire Direct" at bounding box center [791, 29] width 81 height 18
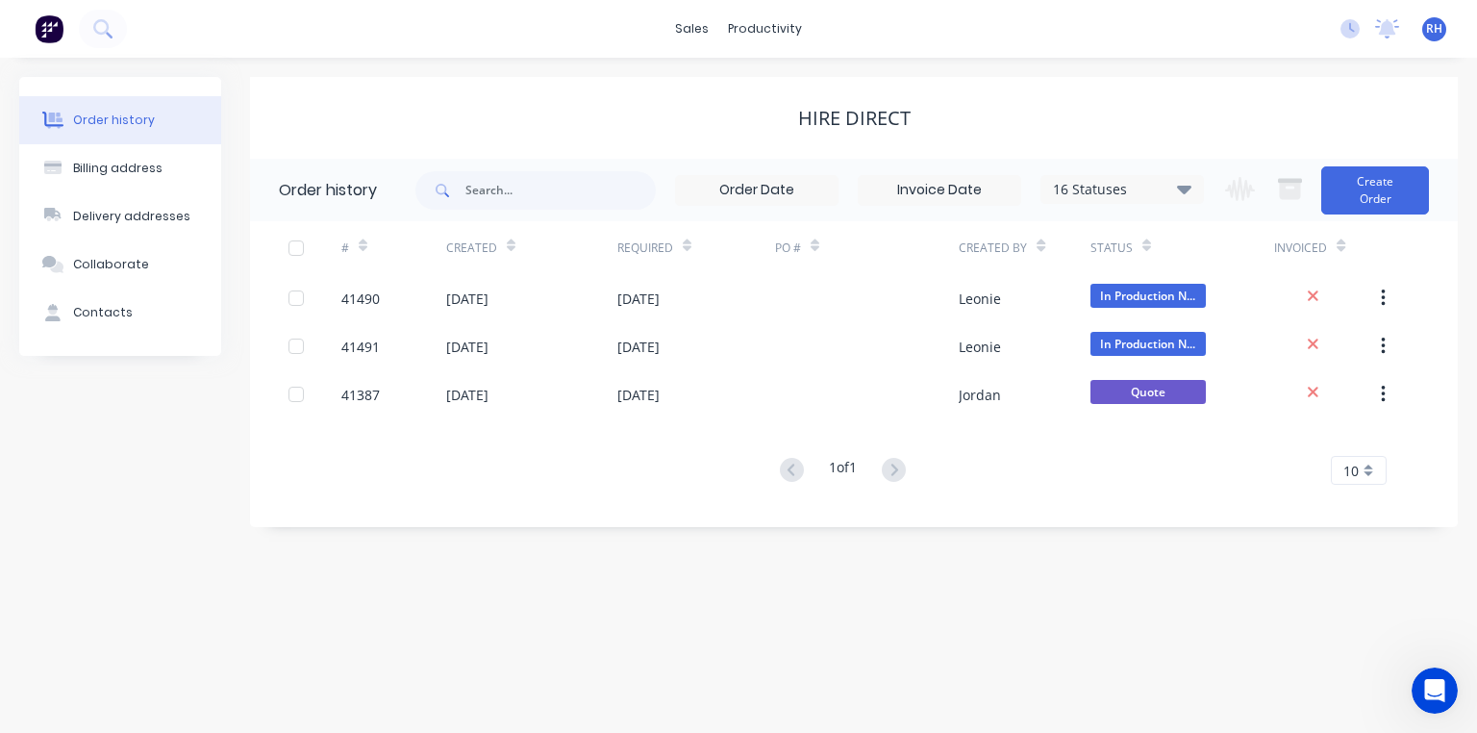
click at [1173, 197] on div "16 Statuses" at bounding box center [1122, 189] width 162 height 21
click at [1189, 138] on div "Hire Direct" at bounding box center [854, 118] width 1208 height 82
click at [1430, 258] on div "# Created Required PO # Created By Status Invoiced" at bounding box center [842, 247] width 1185 height 53
